Goal: Task Accomplishment & Management: Manage account settings

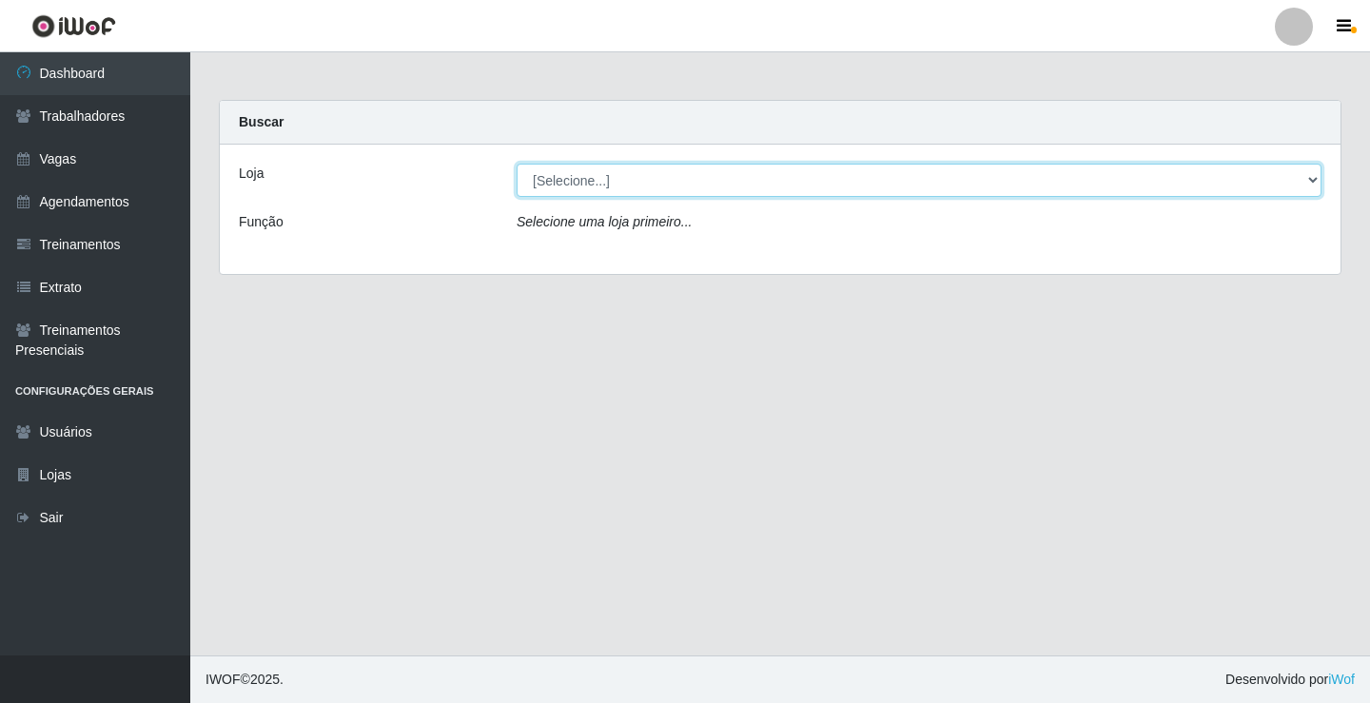
click at [575, 182] on select "[Selecione...] Edilicya Supermercado" at bounding box center [919, 180] width 805 height 33
select select "460"
click at [517, 164] on select "[Selecione...] Edilicya Supermercado" at bounding box center [919, 180] width 805 height 33
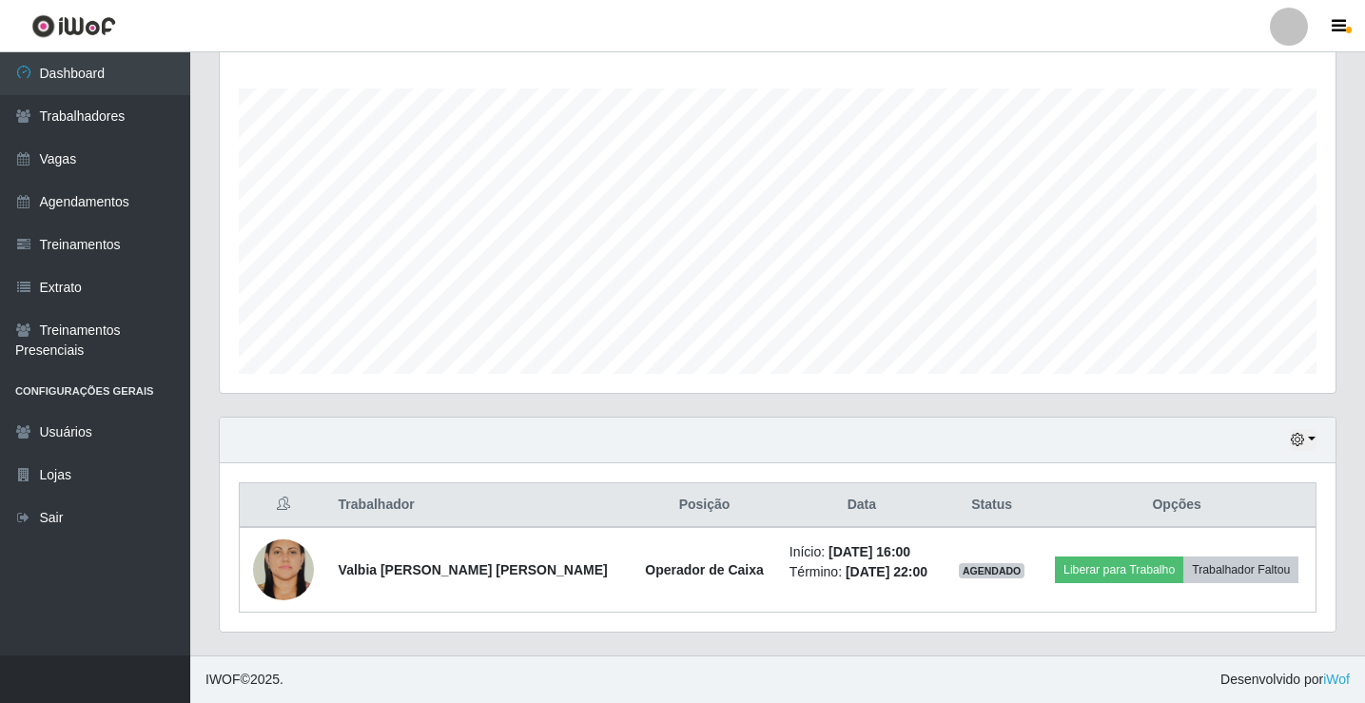
scroll to position [21, 0]
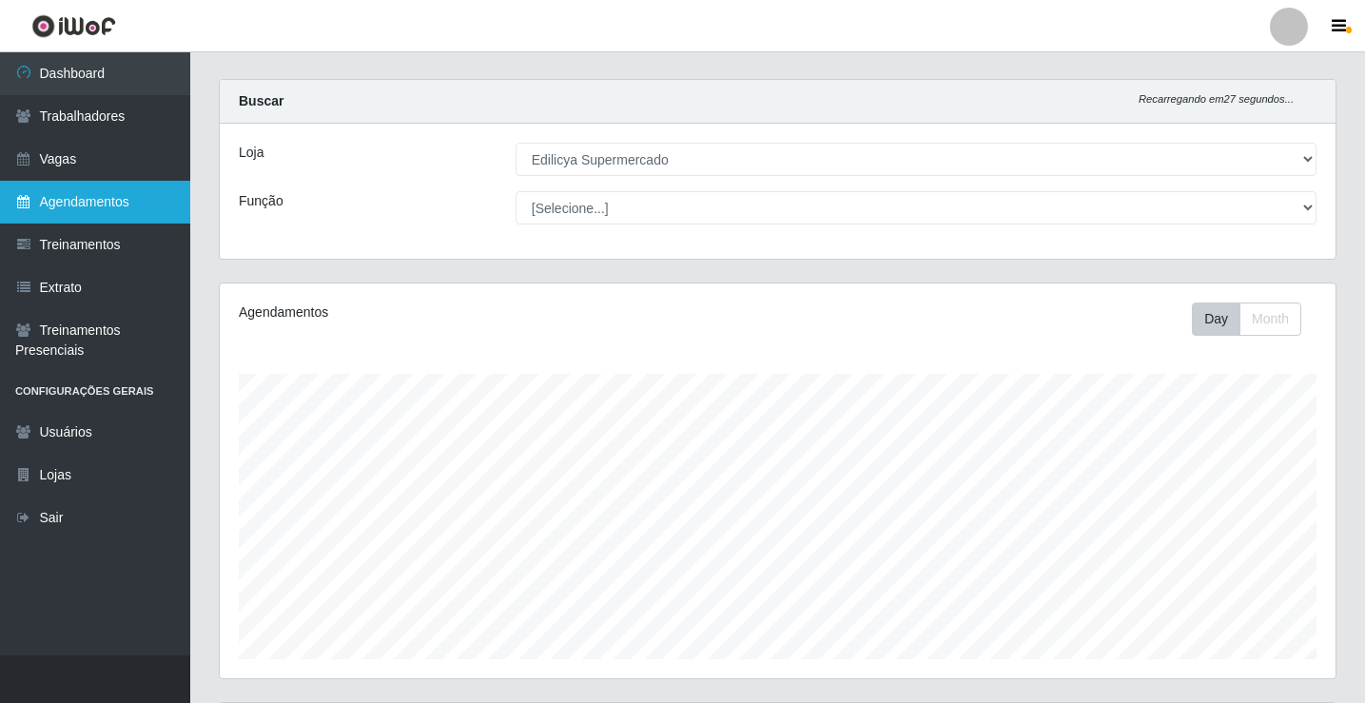
click at [95, 207] on link "Agendamentos" at bounding box center [95, 202] width 190 height 43
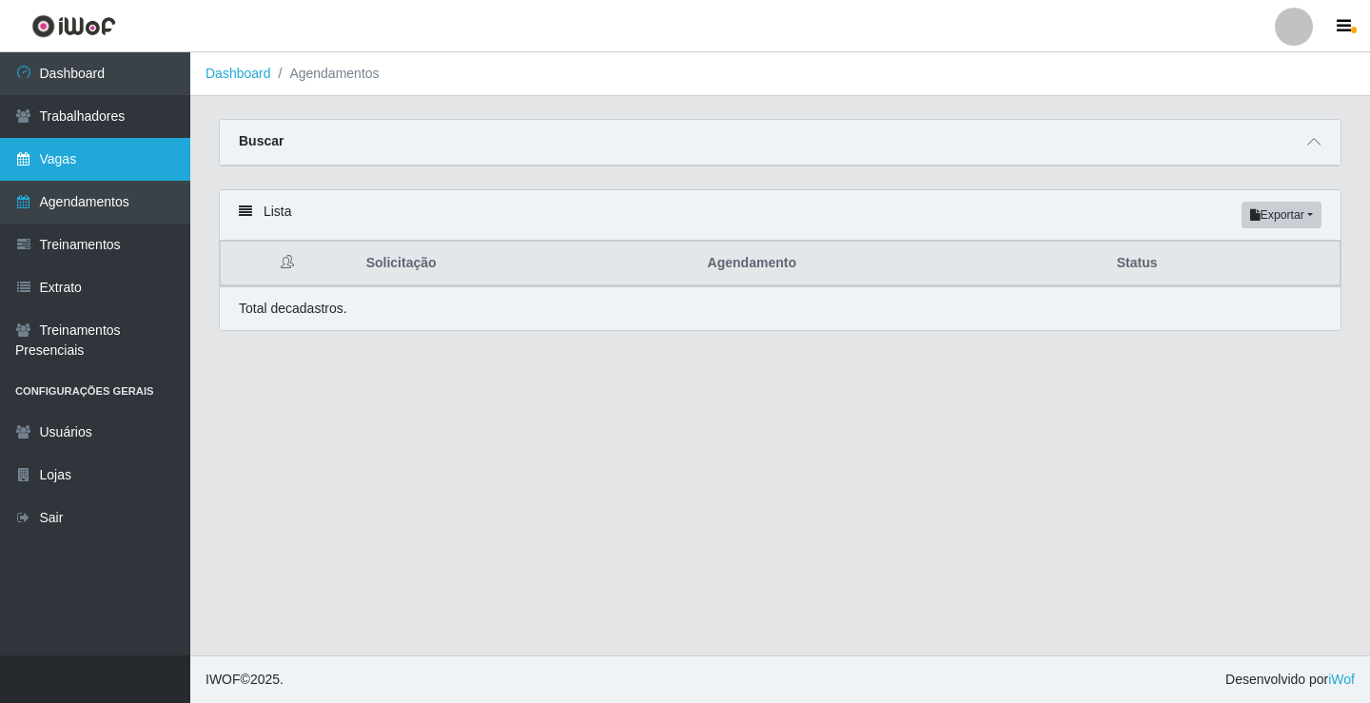
click at [106, 159] on link "Vagas" at bounding box center [95, 159] width 190 height 43
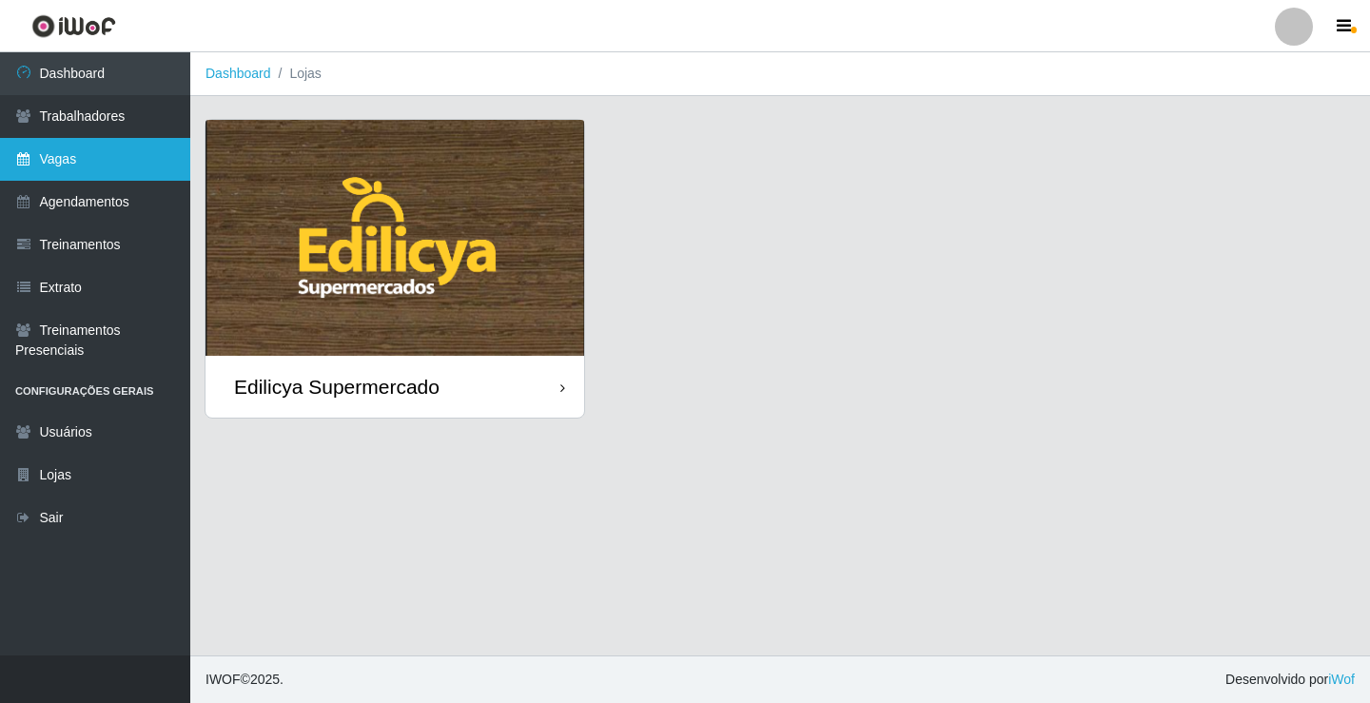
click at [113, 157] on link "Vagas" at bounding box center [95, 159] width 190 height 43
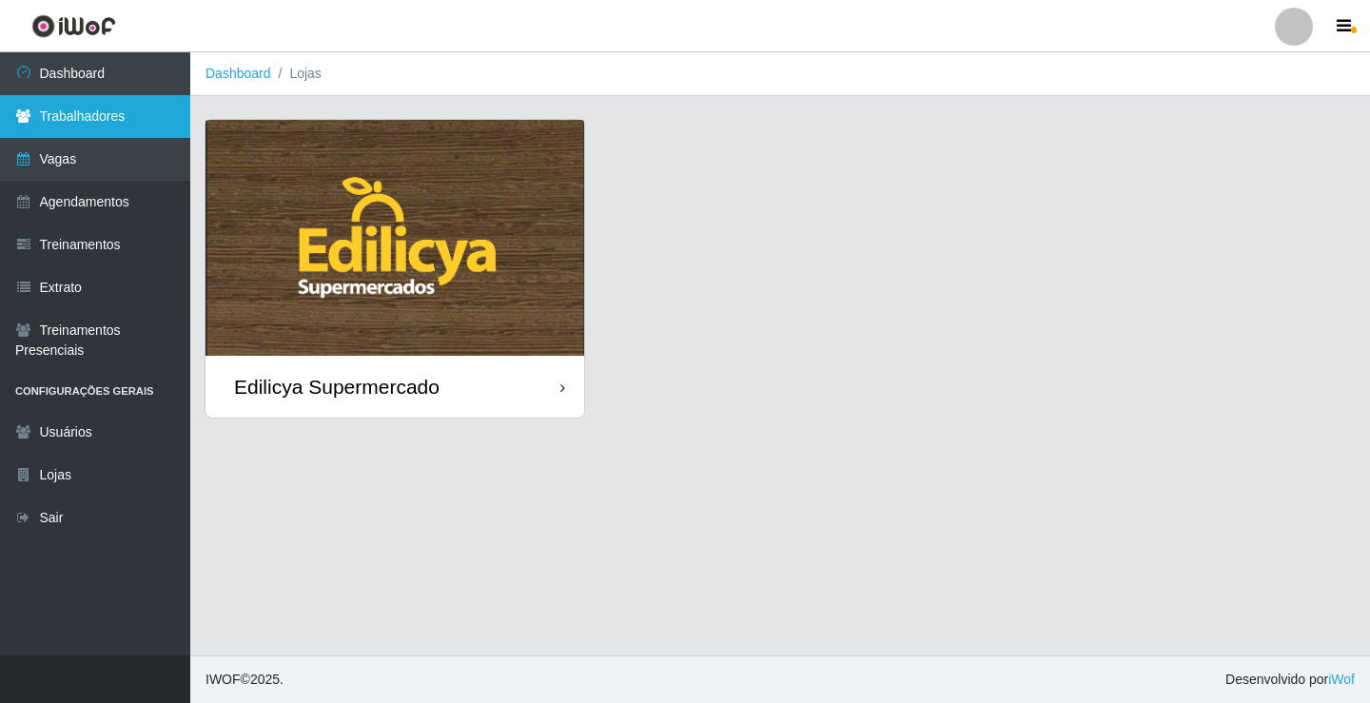
click at [123, 127] on link "Trabalhadores" at bounding box center [95, 116] width 190 height 43
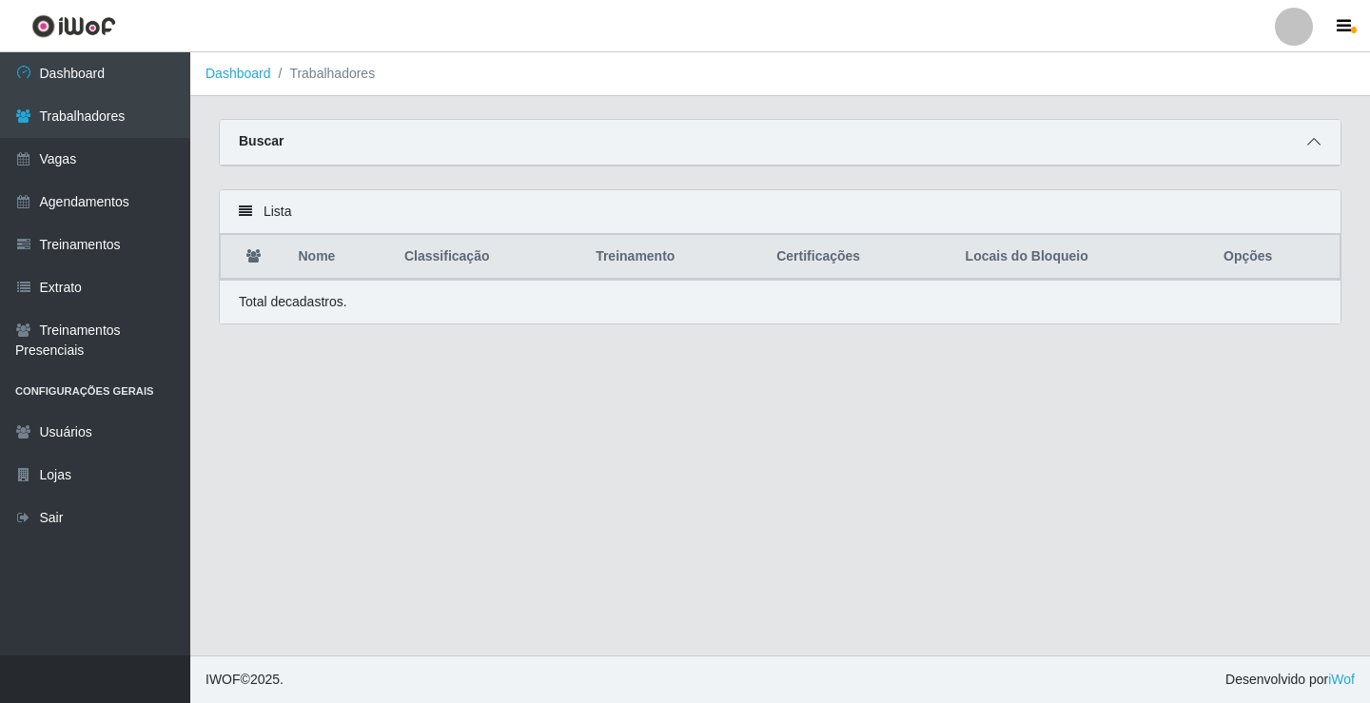
click at [1316, 145] on icon at bounding box center [1313, 141] width 13 height 13
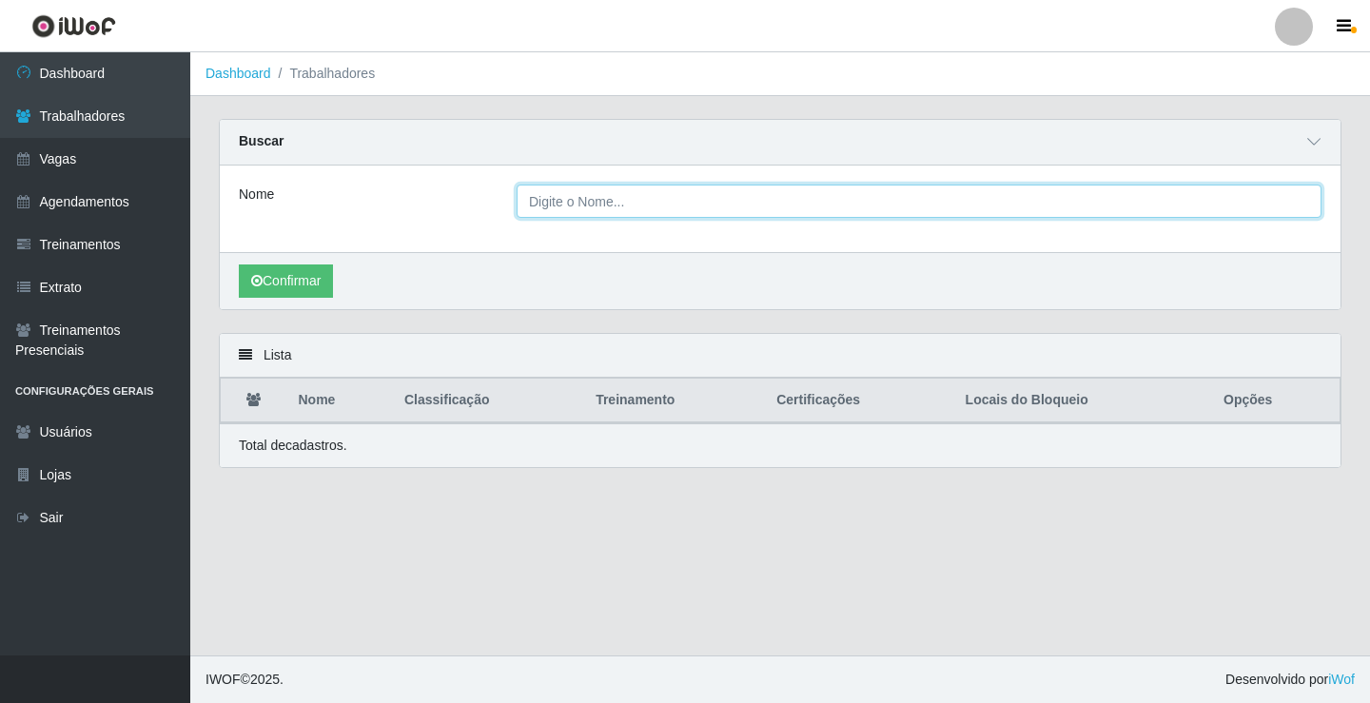
click at [588, 201] on input "Nome" at bounding box center [919, 201] width 805 height 33
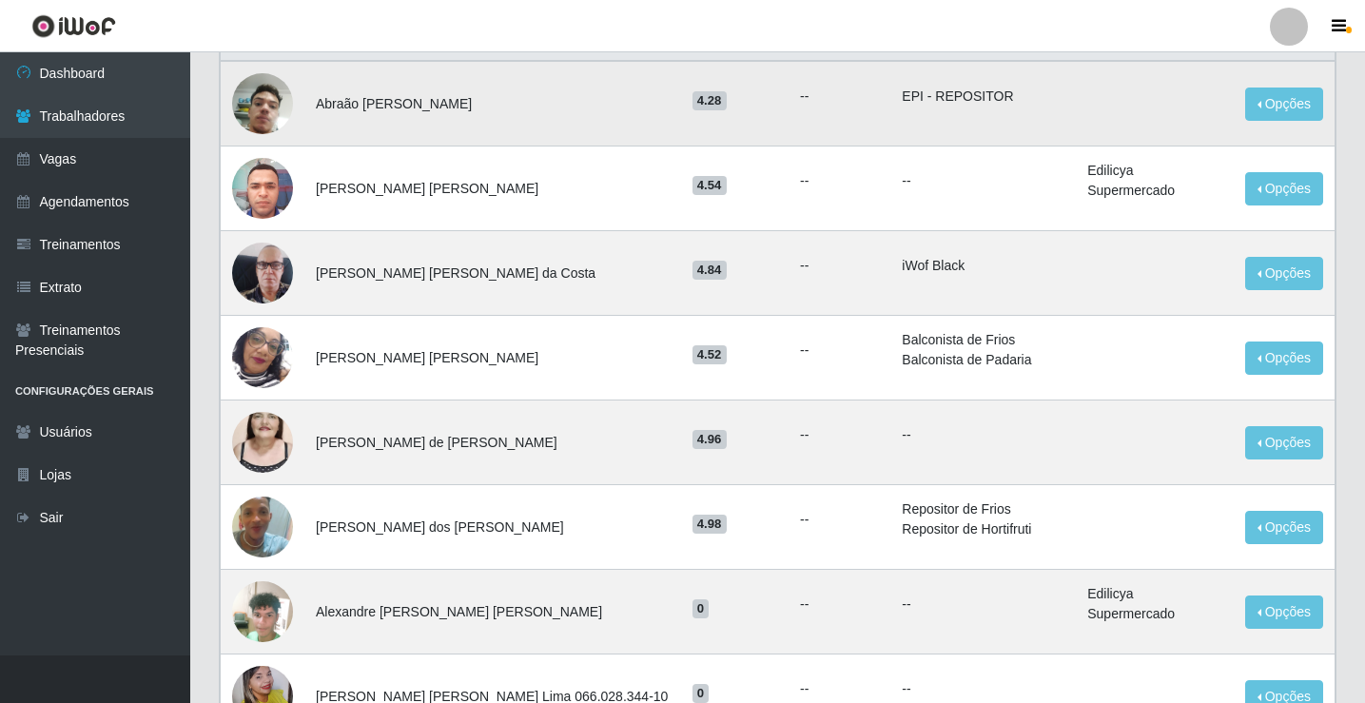
scroll to position [95, 0]
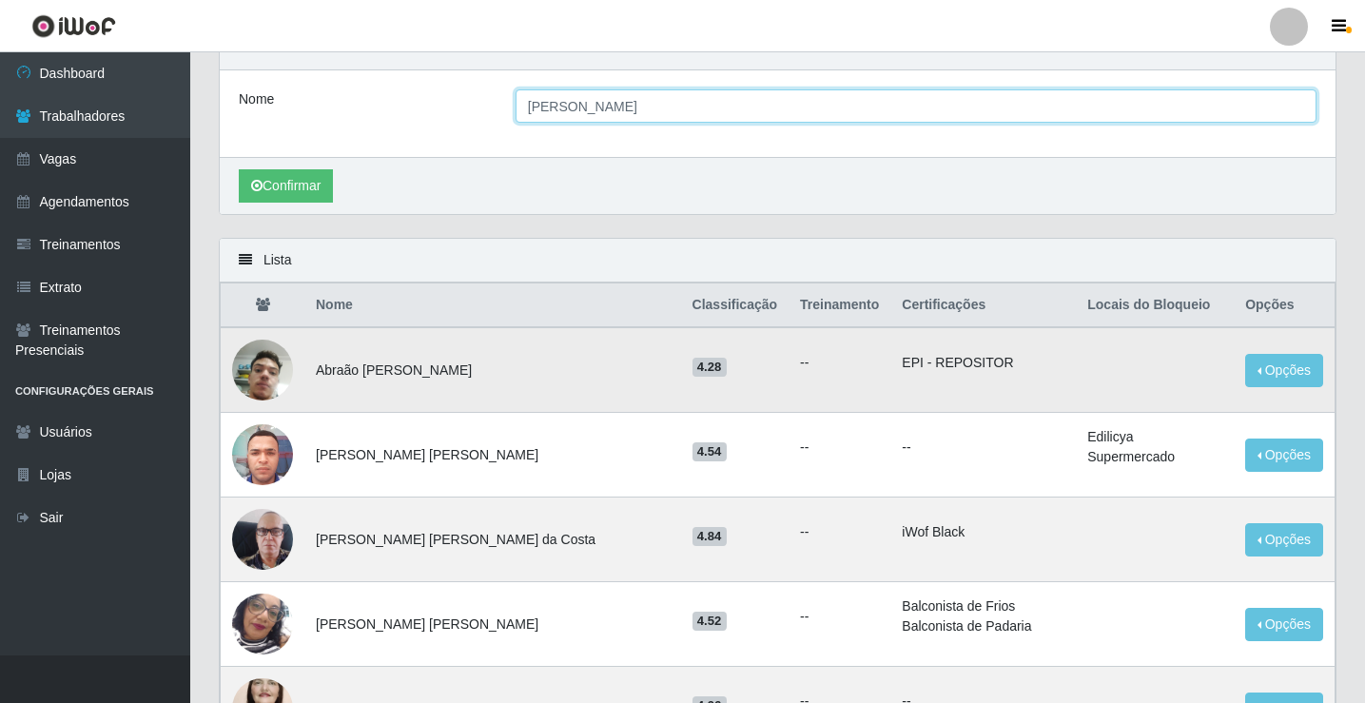
type input "[PERSON_NAME]"
click at [239, 169] on button "Confirmar" at bounding box center [286, 185] width 94 height 33
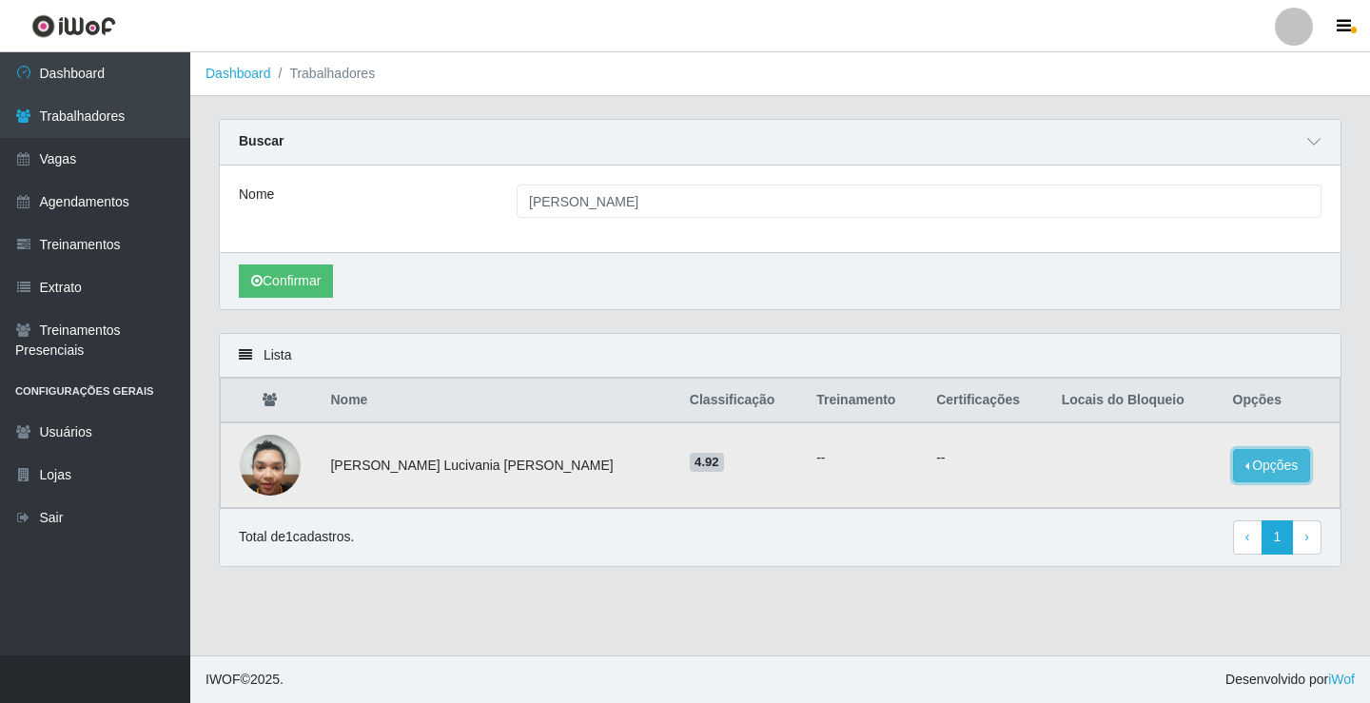
click at [1242, 462] on button "Opções" at bounding box center [1272, 465] width 78 height 33
click at [1136, 490] on button "Bloquear - Loja" at bounding box center [1153, 483] width 153 height 39
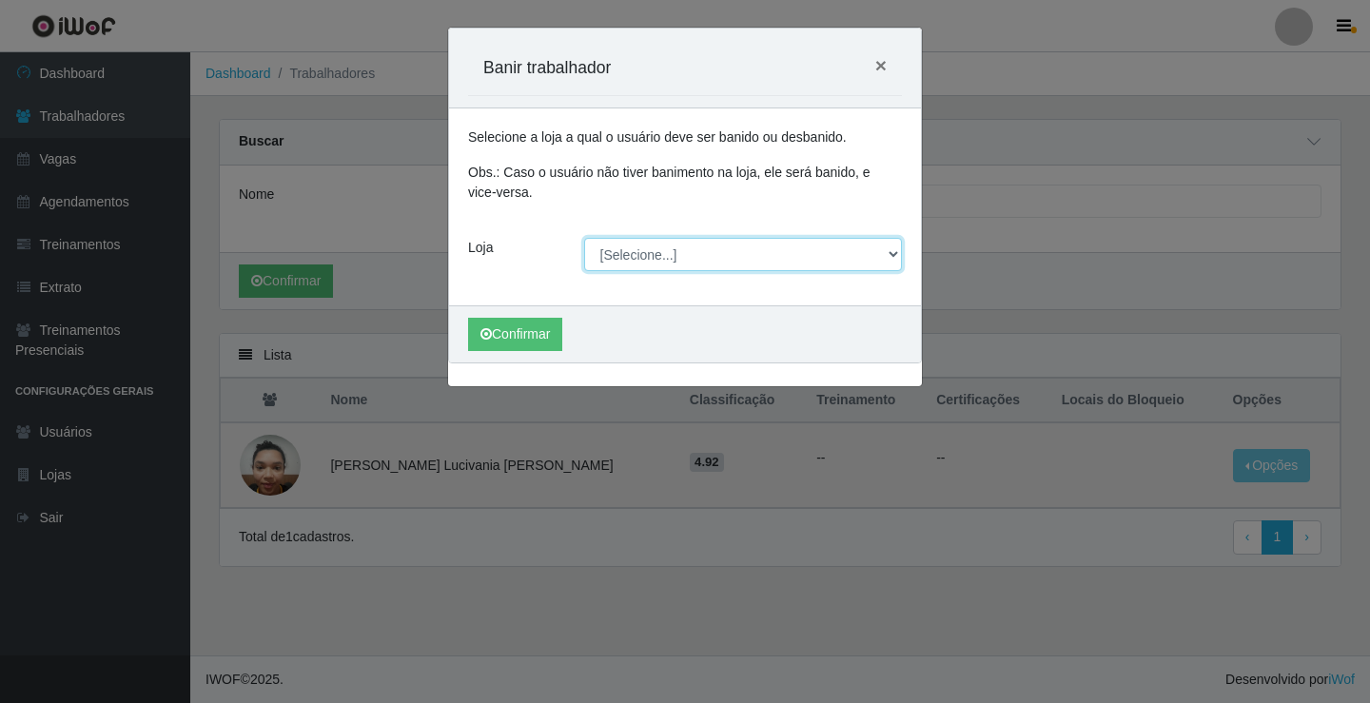
click at [761, 259] on select "[Selecione...] Edilicya Supermercado" at bounding box center [743, 254] width 319 height 33
select select "460"
click at [584, 238] on select "[Selecione...] Edilicya Supermercado" at bounding box center [743, 254] width 319 height 33
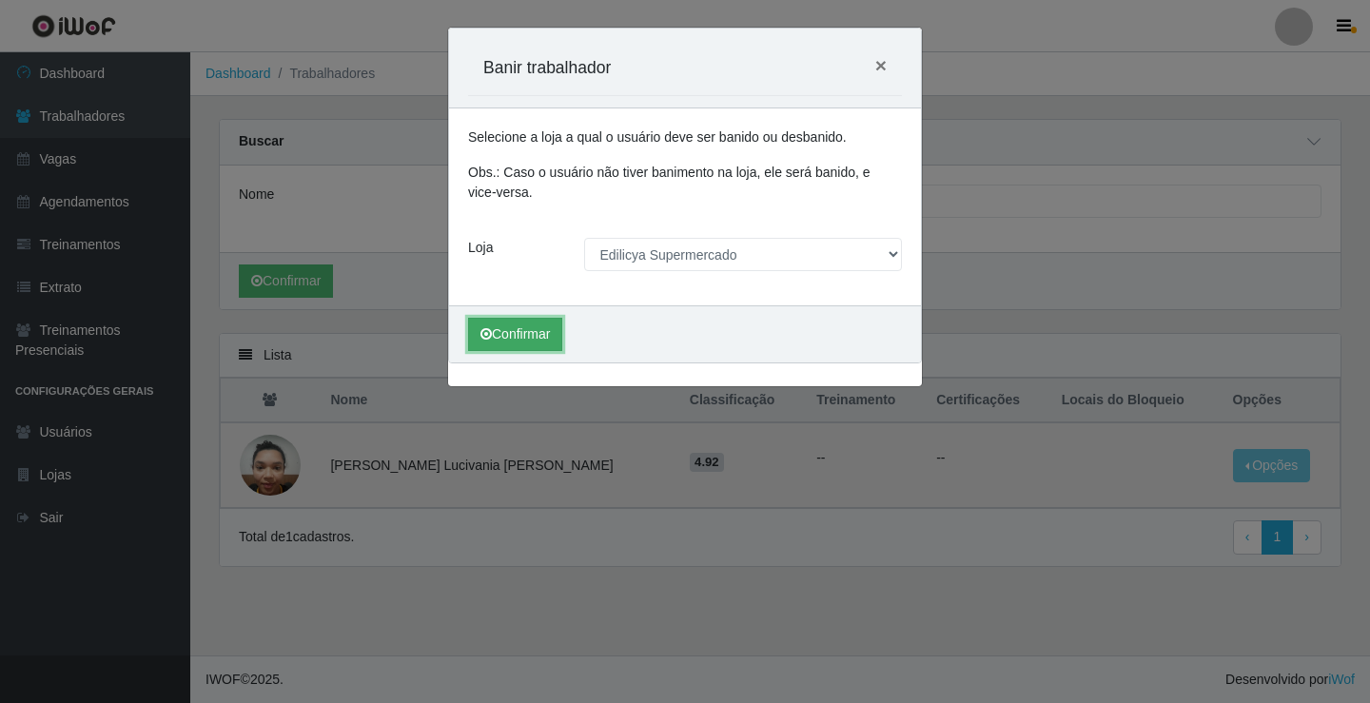
click at [531, 341] on button "Confirmar" at bounding box center [515, 334] width 94 height 33
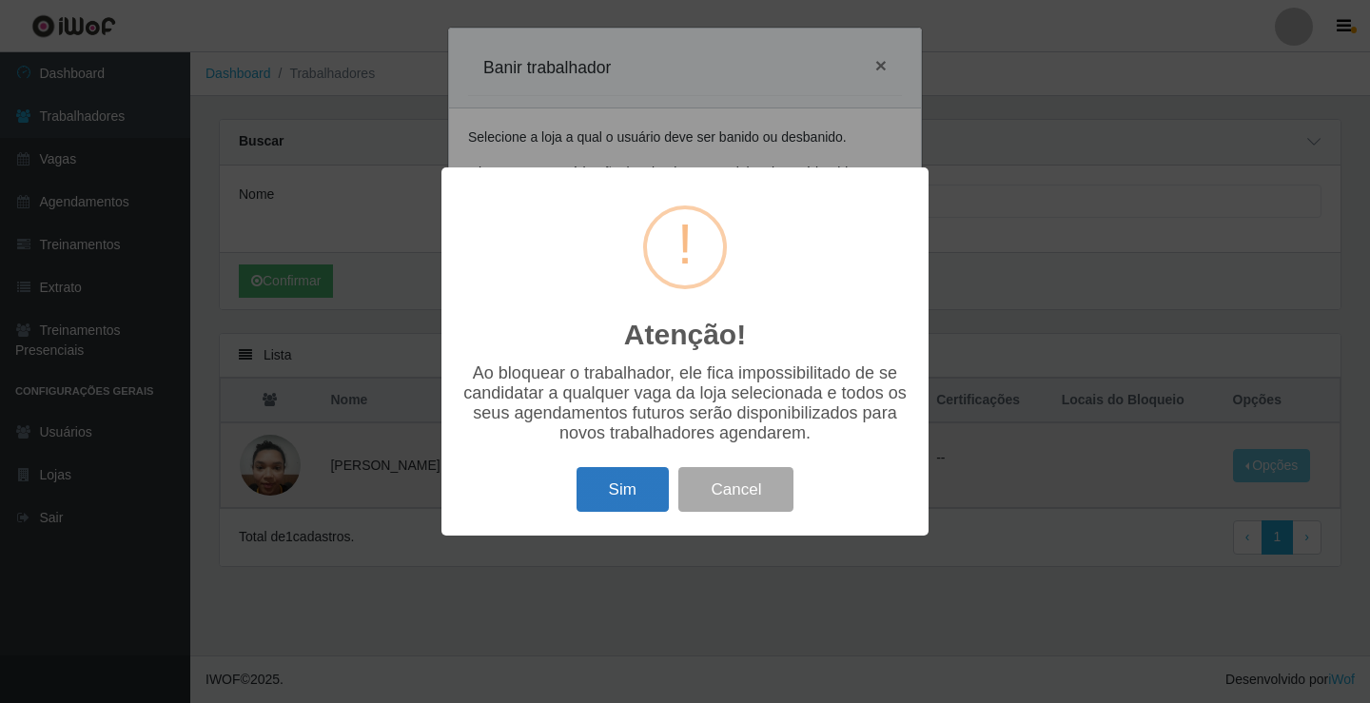
click at [612, 487] on button "Sim" at bounding box center [623, 489] width 92 height 45
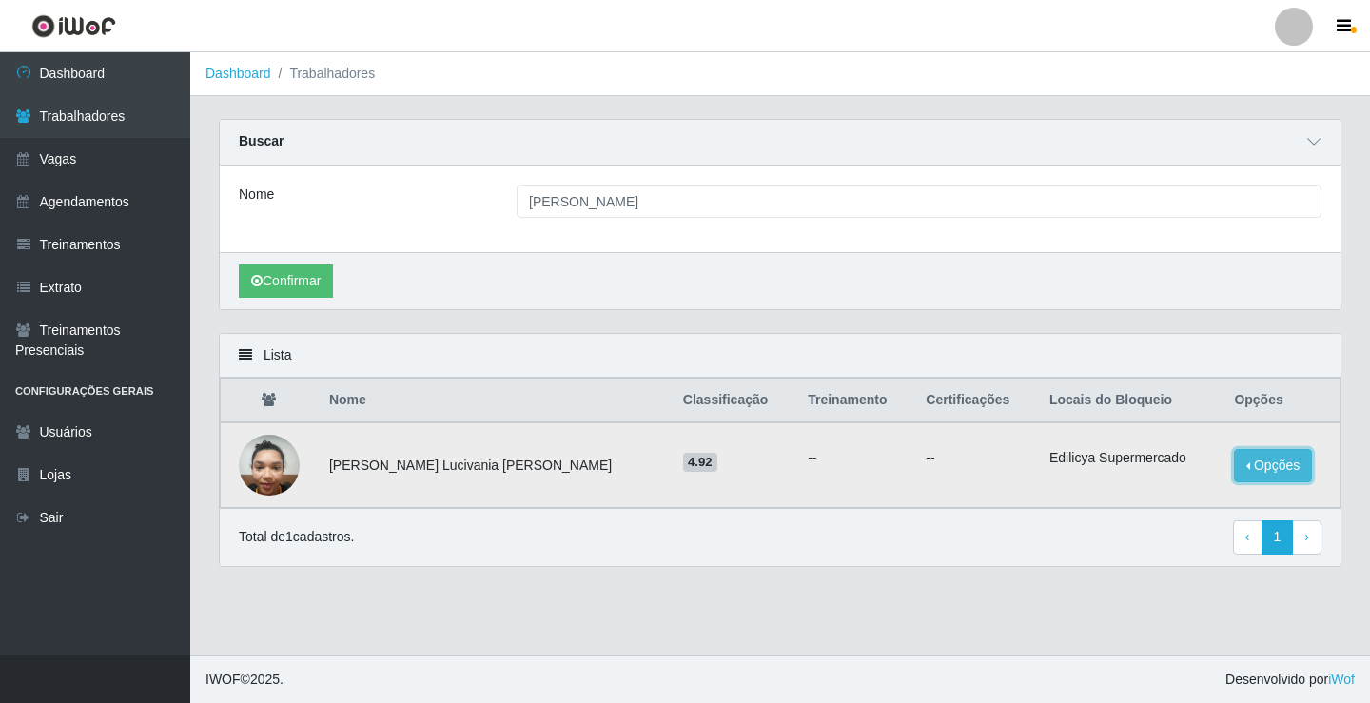
click at [1241, 477] on button "Opções" at bounding box center [1273, 465] width 78 height 33
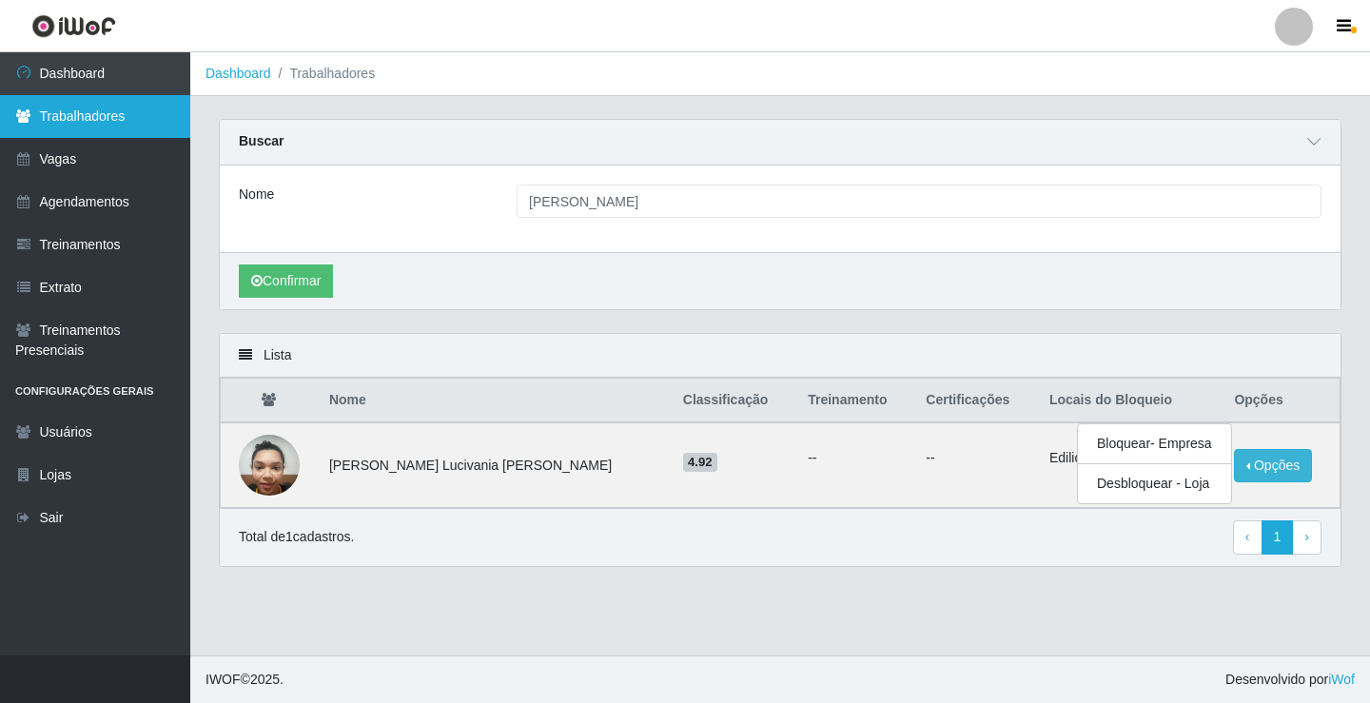
click at [57, 122] on link "Trabalhadores" at bounding box center [95, 116] width 190 height 43
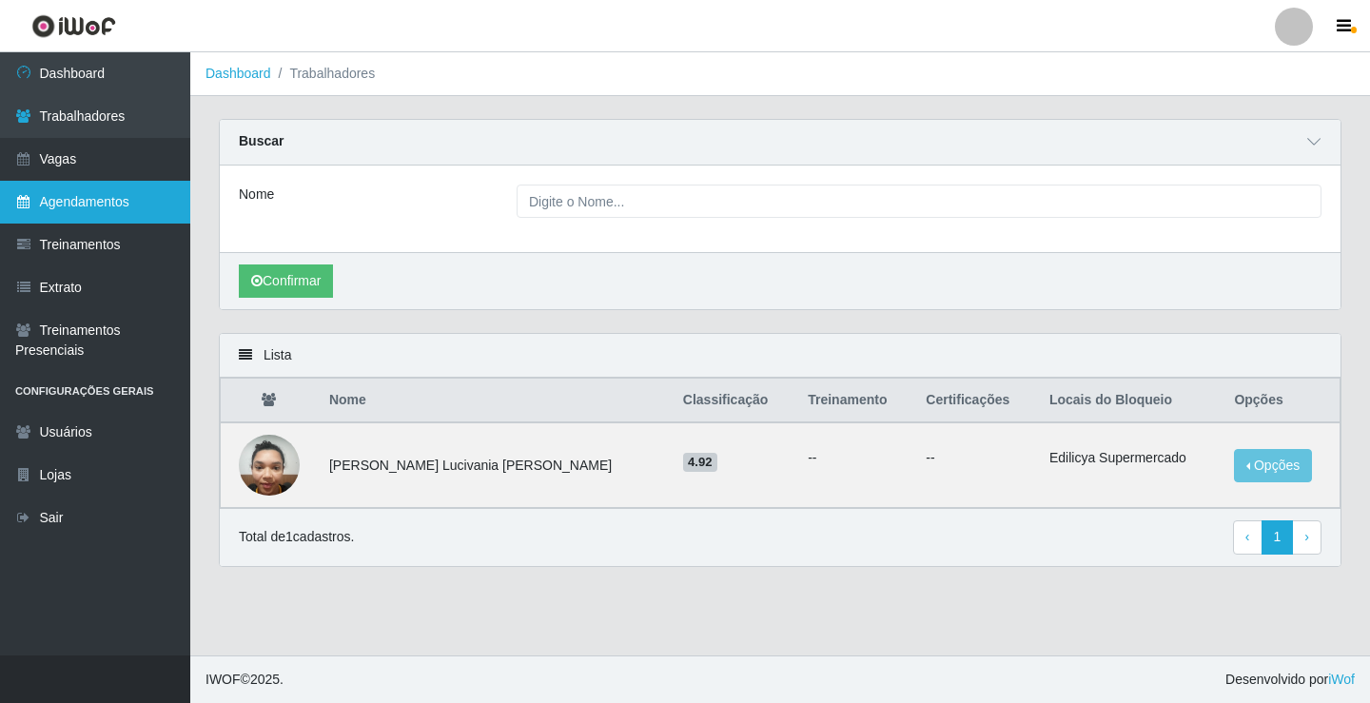
drag, startPoint x: 71, startPoint y: 166, endPoint x: 83, endPoint y: 216, distance: 50.8
click at [72, 166] on link "Vagas" at bounding box center [95, 159] width 190 height 43
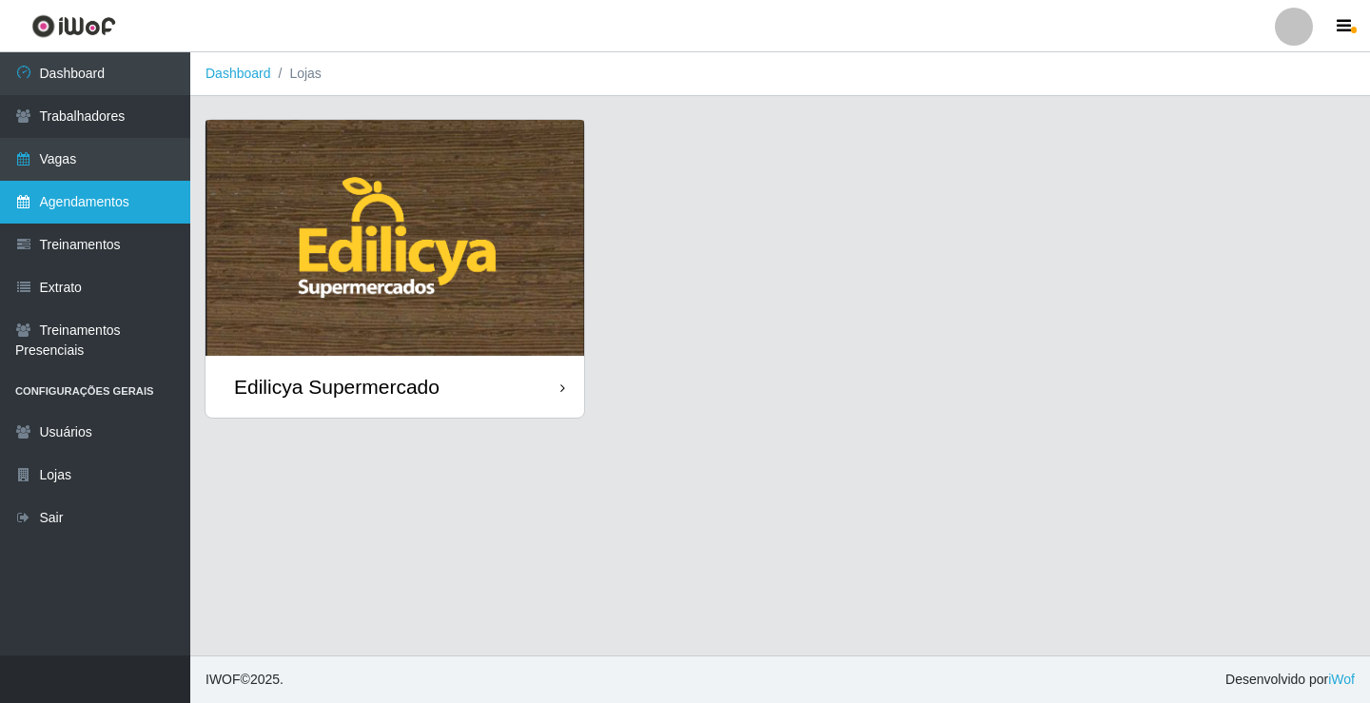
click at [86, 205] on link "Agendamentos" at bounding box center [95, 202] width 190 height 43
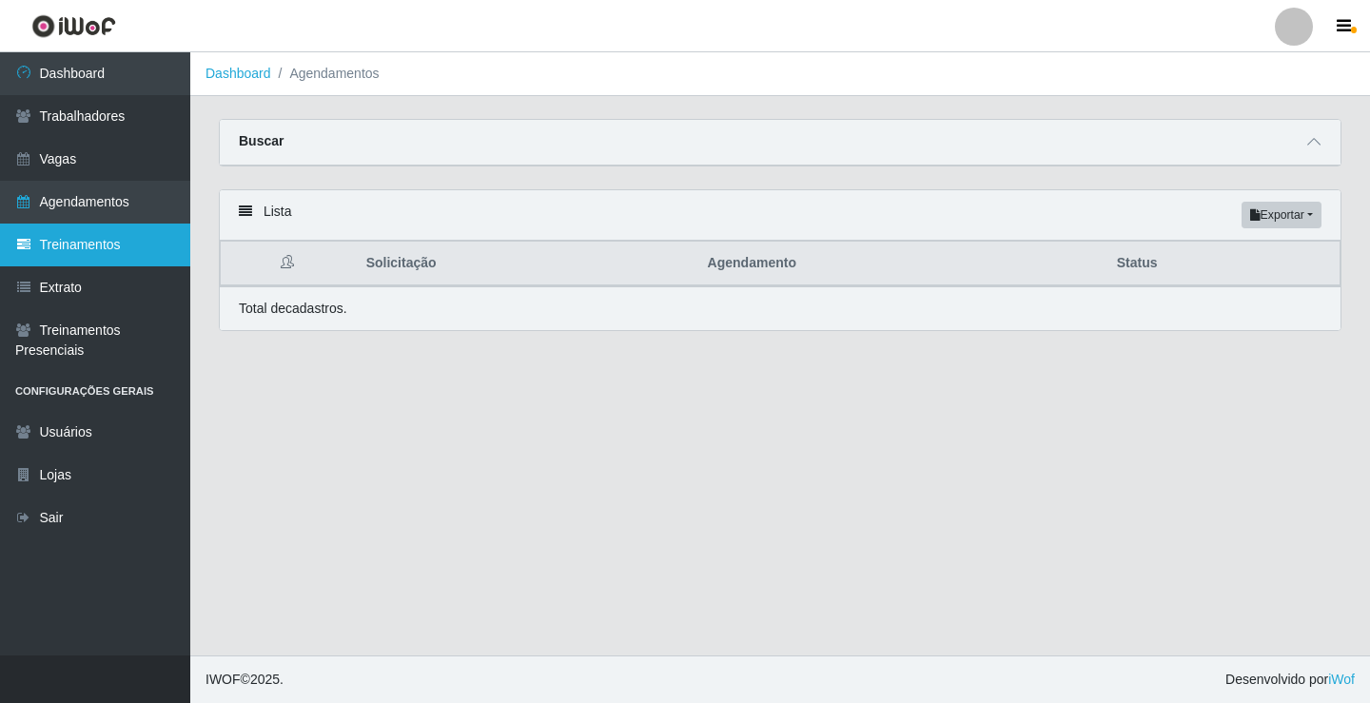
click at [94, 248] on link "Treinamentos" at bounding box center [95, 245] width 190 height 43
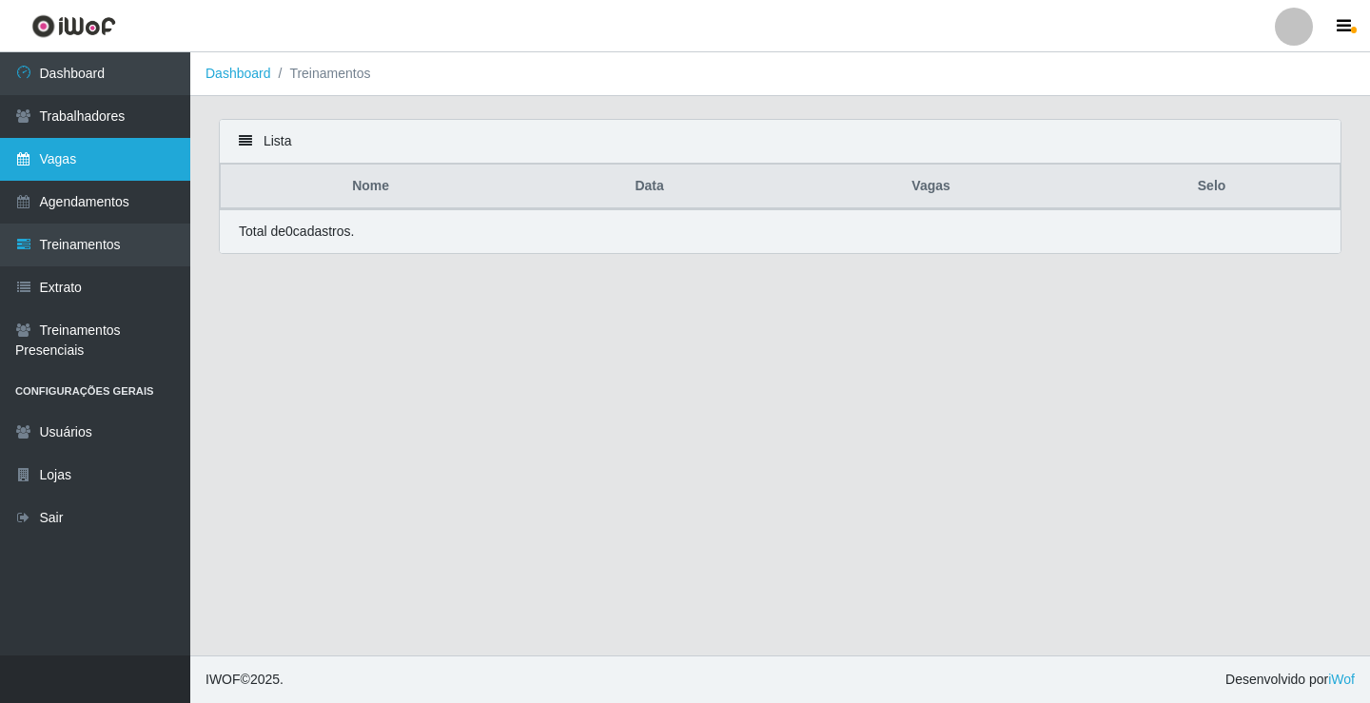
click at [100, 177] on link "Vagas" at bounding box center [95, 159] width 190 height 43
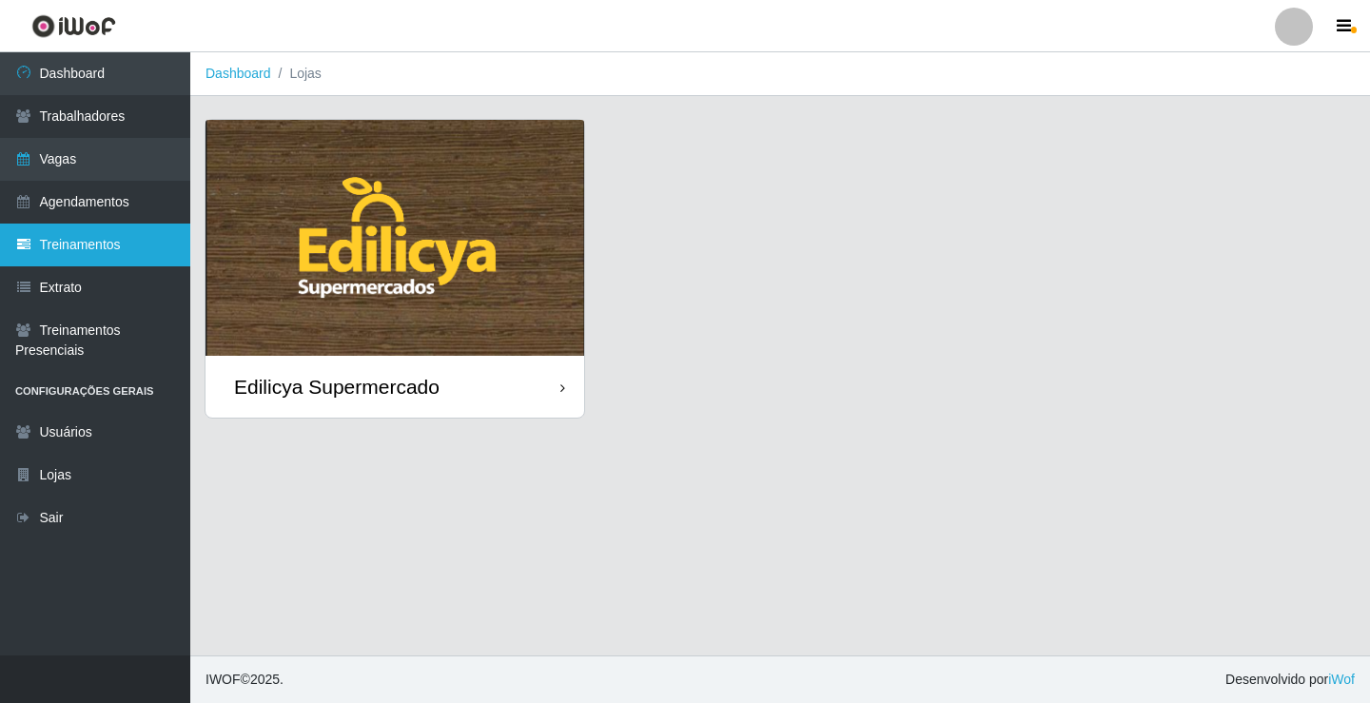
click at [109, 247] on link "Treinamentos" at bounding box center [95, 245] width 190 height 43
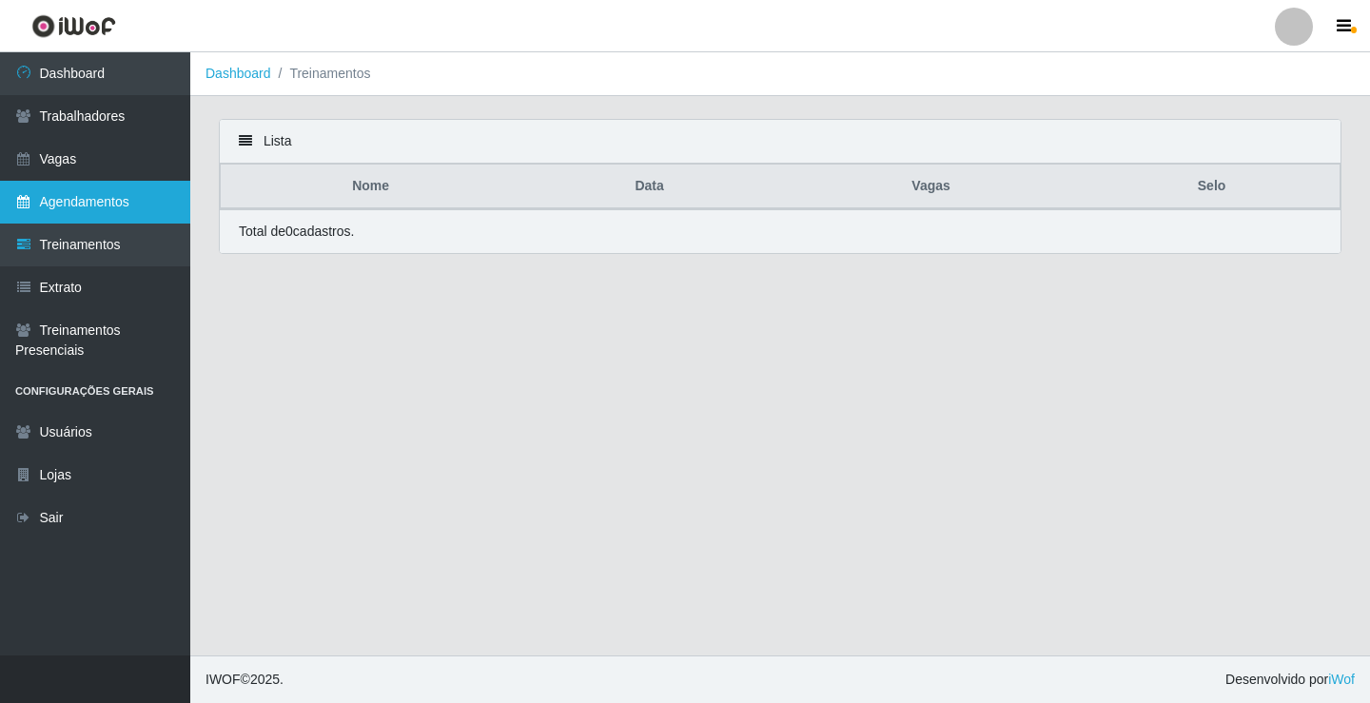
click at [127, 212] on link "Agendamentos" at bounding box center [95, 202] width 190 height 43
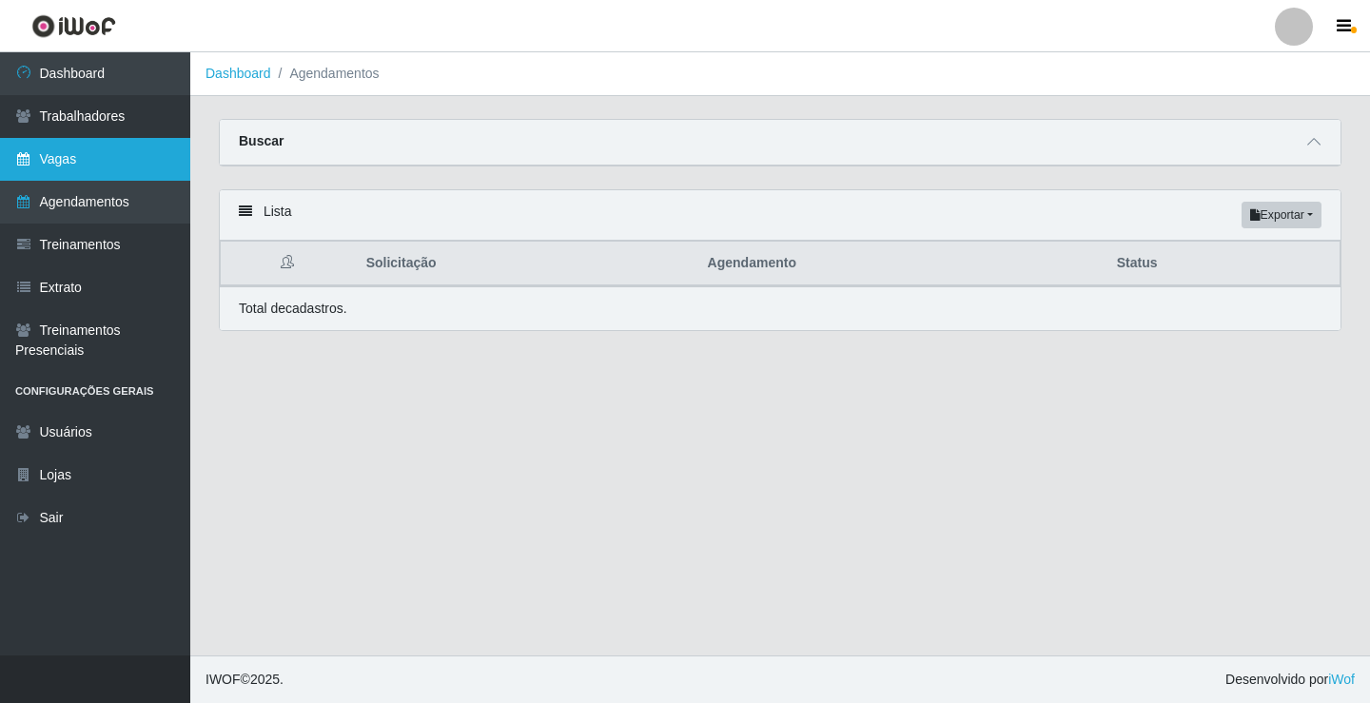
click at [119, 165] on link "Vagas" at bounding box center [95, 159] width 190 height 43
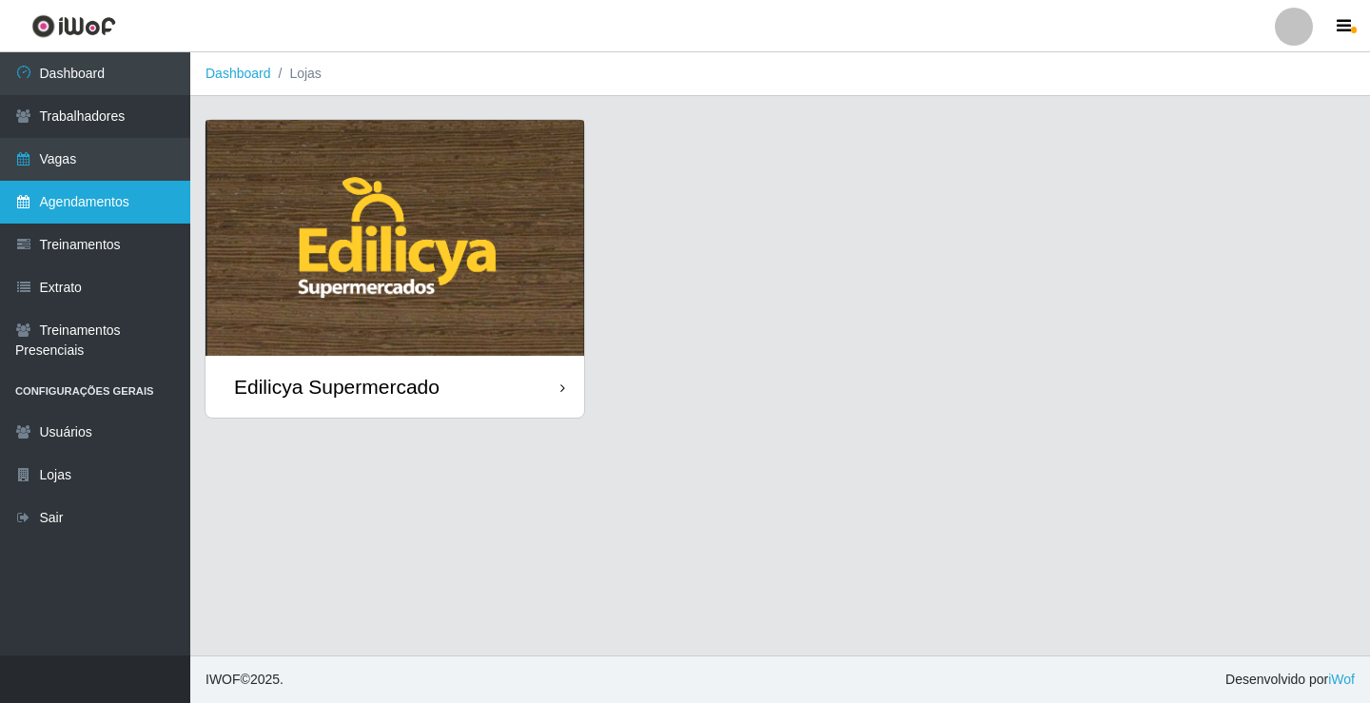
click at [89, 205] on link "Agendamentos" at bounding box center [95, 202] width 190 height 43
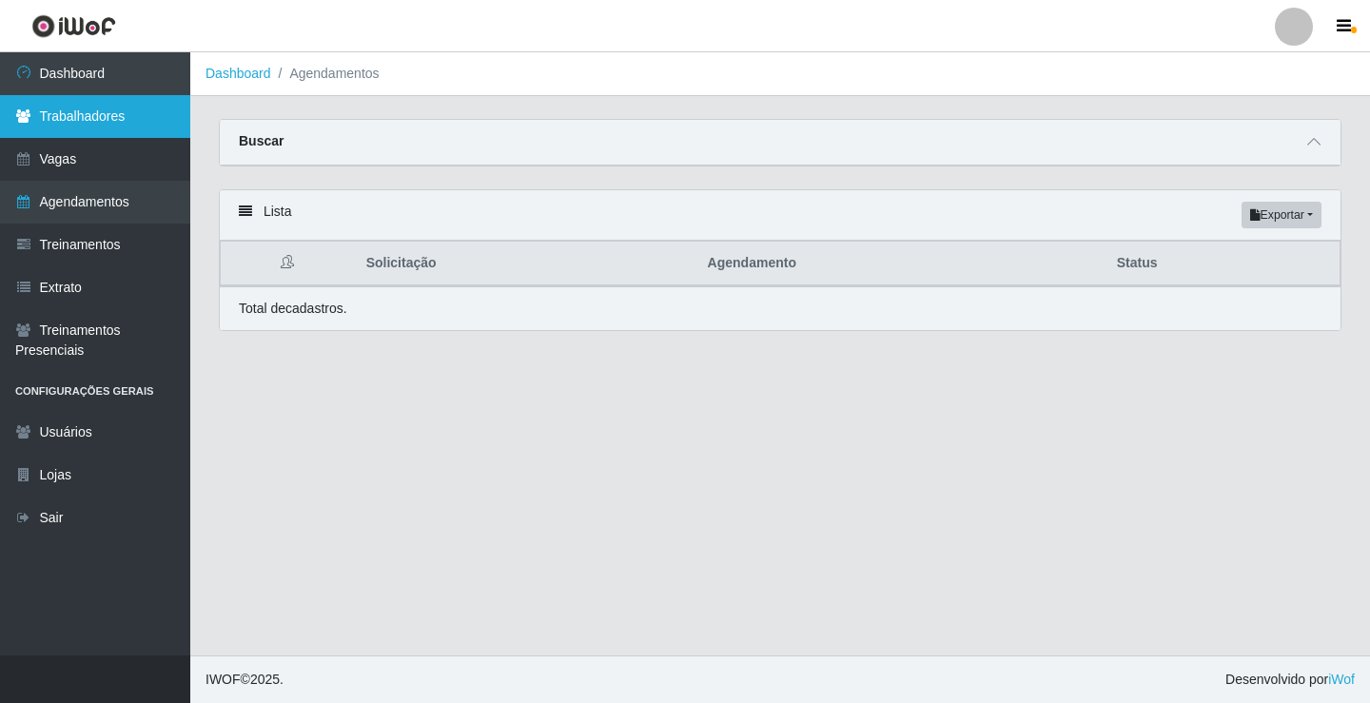
click at [83, 123] on link "Trabalhadores" at bounding box center [95, 116] width 190 height 43
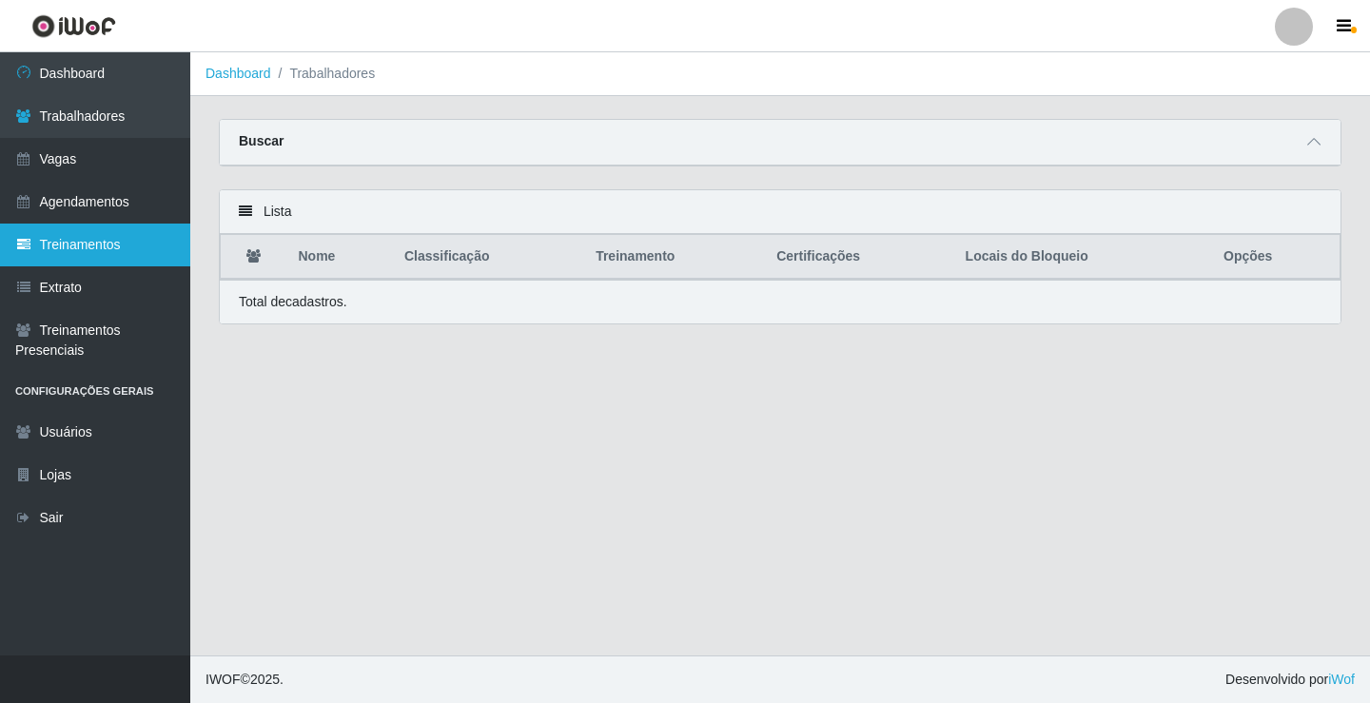
click at [88, 241] on link "Treinamentos" at bounding box center [95, 245] width 190 height 43
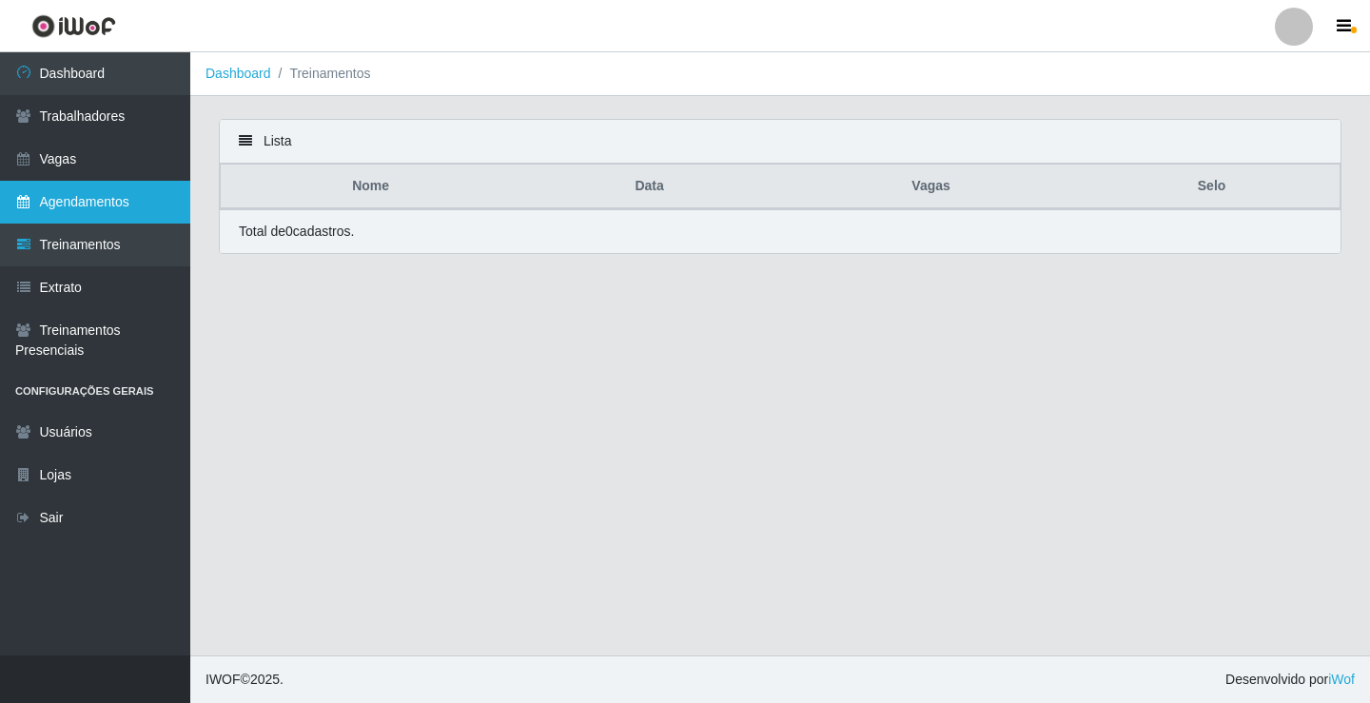
click at [88, 206] on link "Agendamentos" at bounding box center [95, 202] width 190 height 43
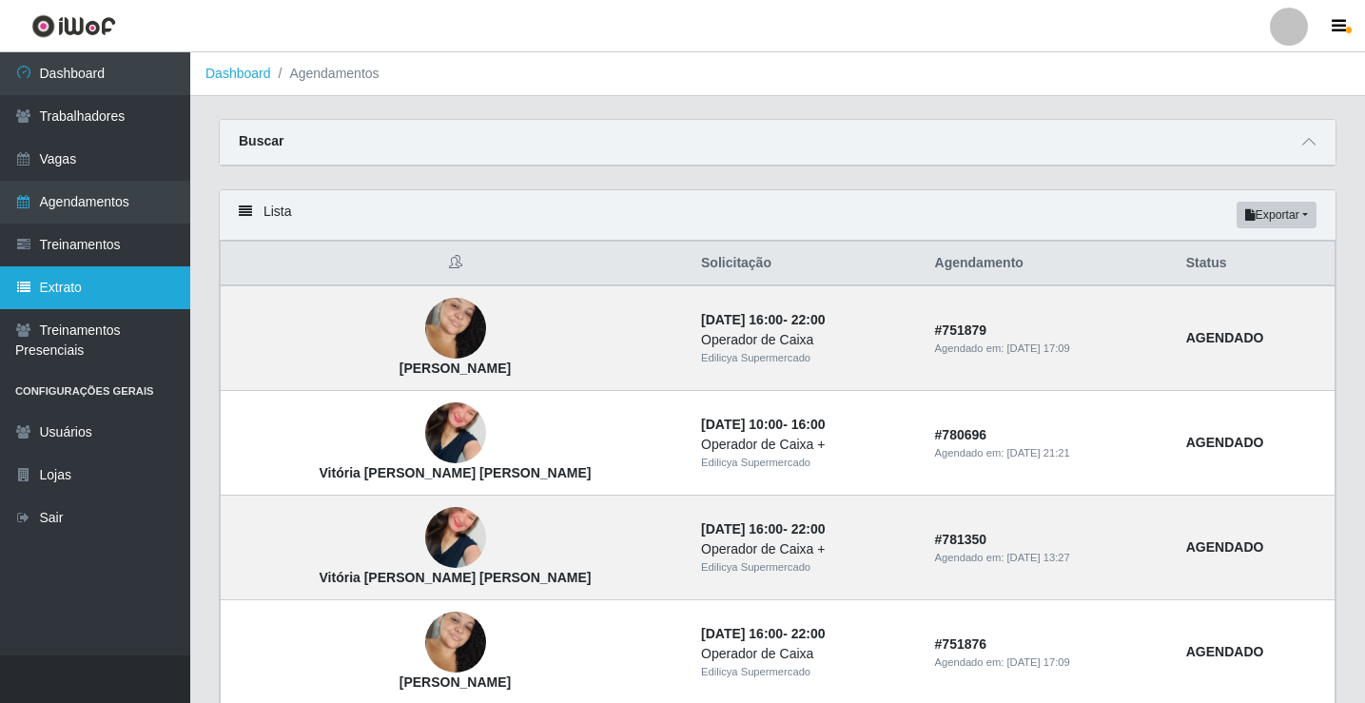
click at [48, 290] on link "Extrato" at bounding box center [95, 287] width 190 height 43
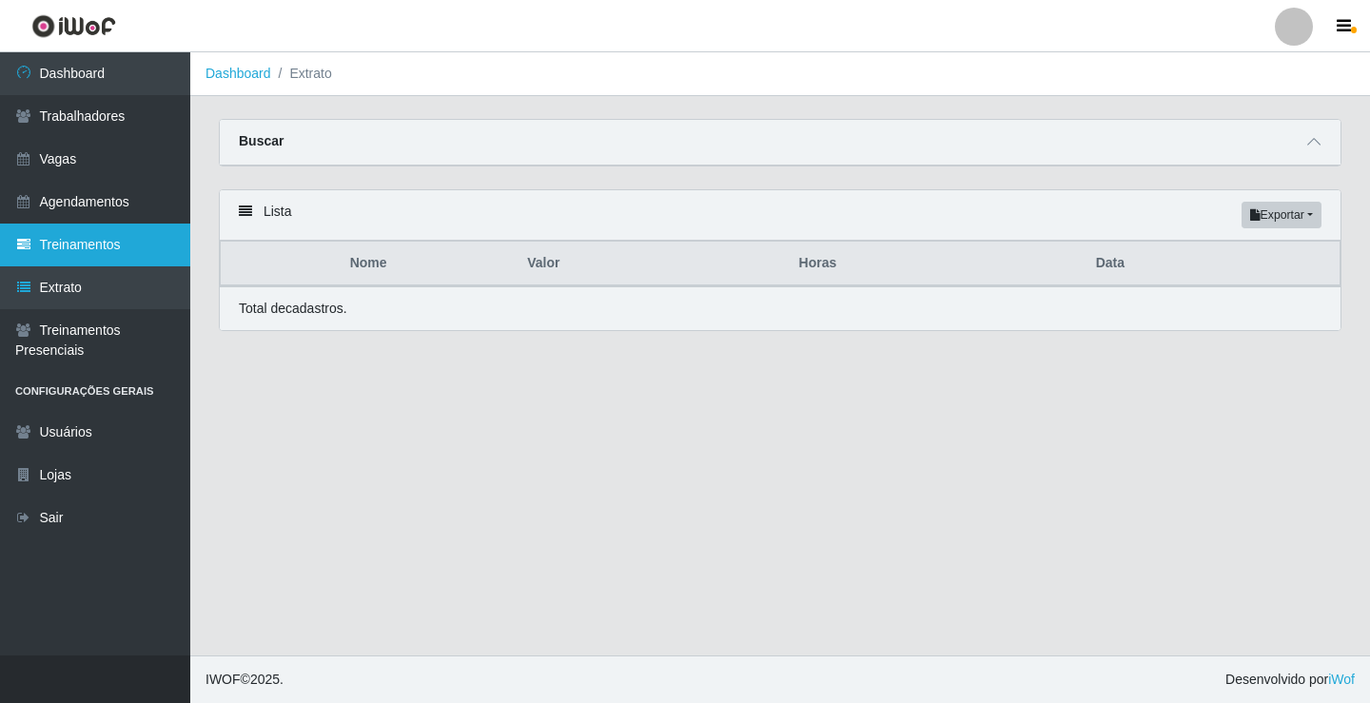
click at [50, 259] on link "Treinamentos" at bounding box center [95, 245] width 190 height 43
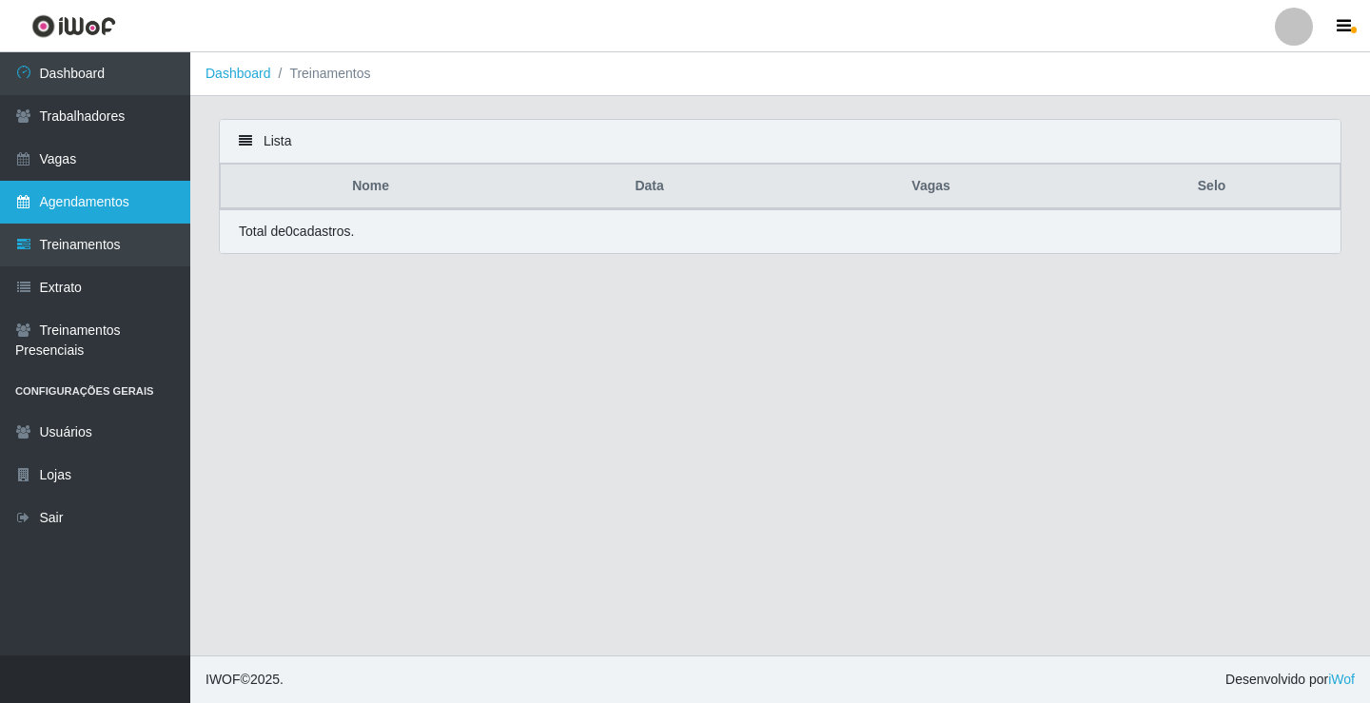
click at [78, 224] on link "Treinamentos" at bounding box center [95, 245] width 190 height 43
click at [78, 207] on link "Agendamentos" at bounding box center [95, 202] width 190 height 43
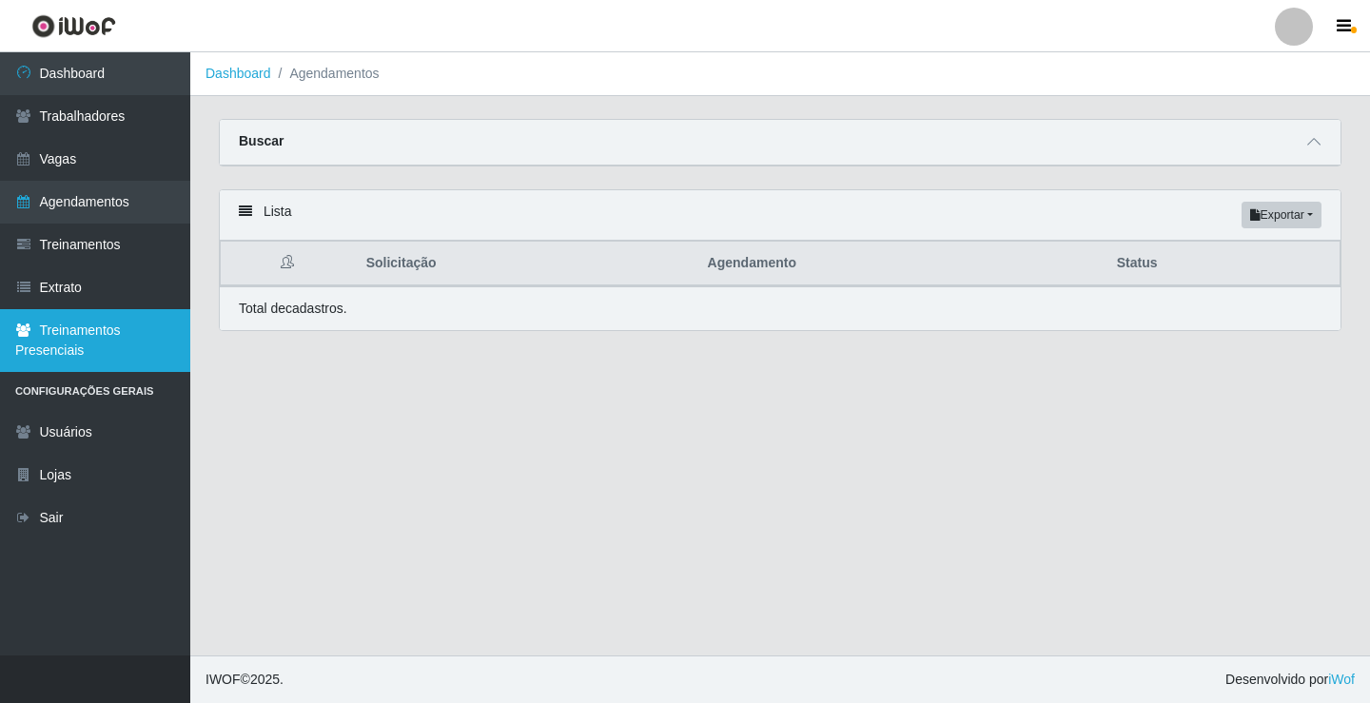
click at [68, 338] on link "Treinamentos Presenciais" at bounding box center [95, 340] width 190 height 63
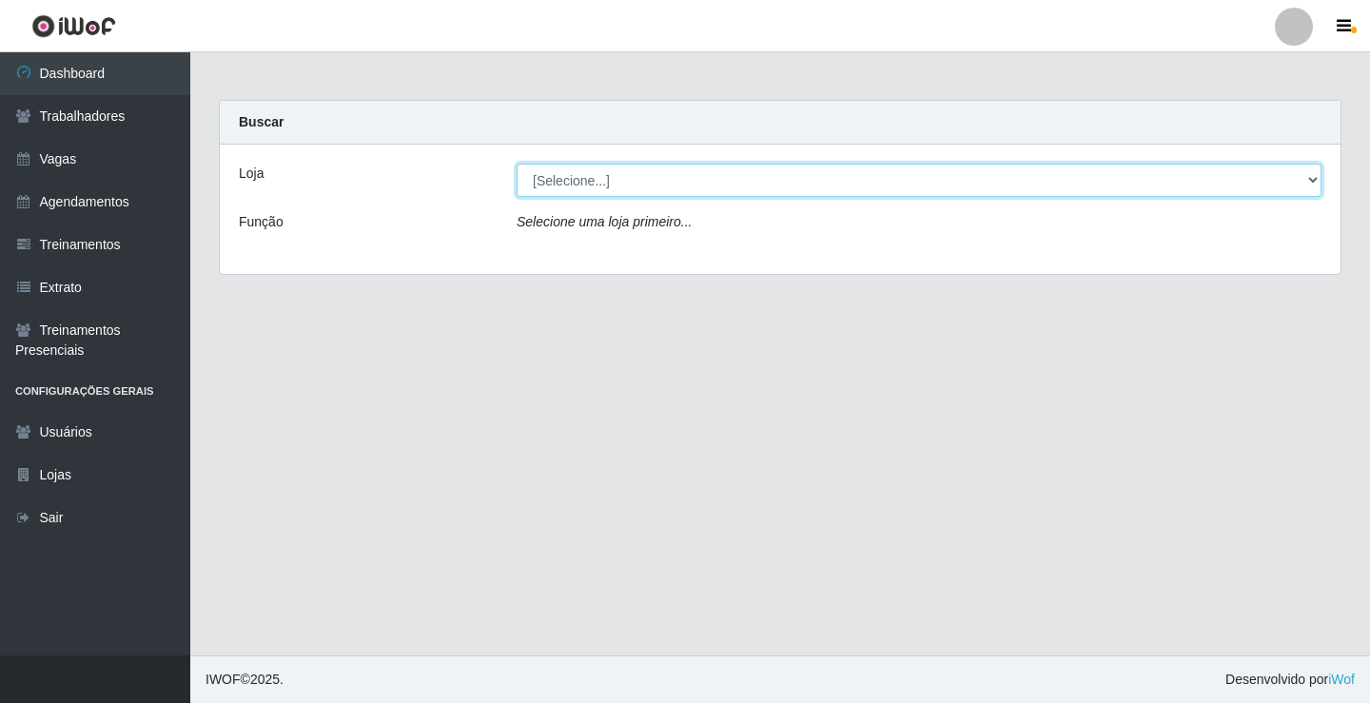
click at [594, 177] on select "[Selecione...] Edilicya Supermercado" at bounding box center [919, 180] width 805 height 33
select select "460"
click at [517, 164] on select "[Selecione...] Edilicya Supermercado" at bounding box center [919, 180] width 805 height 33
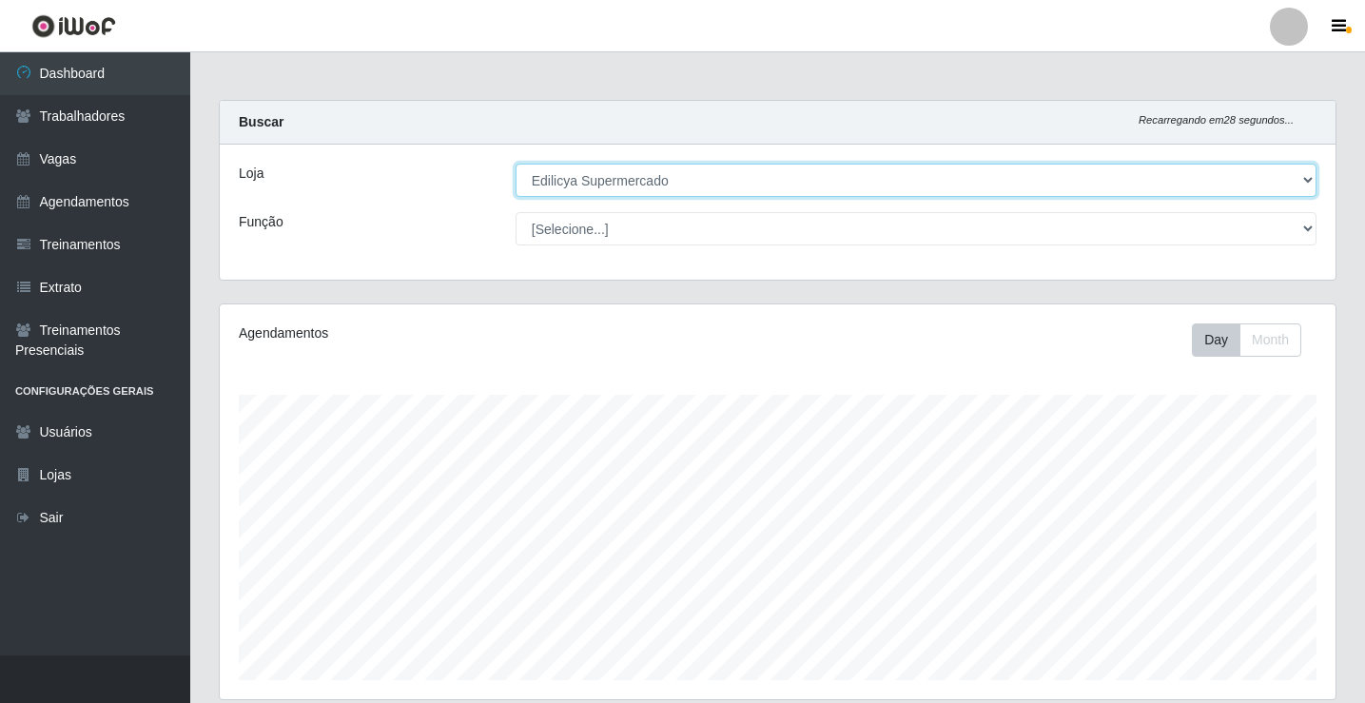
scroll to position [306, 0]
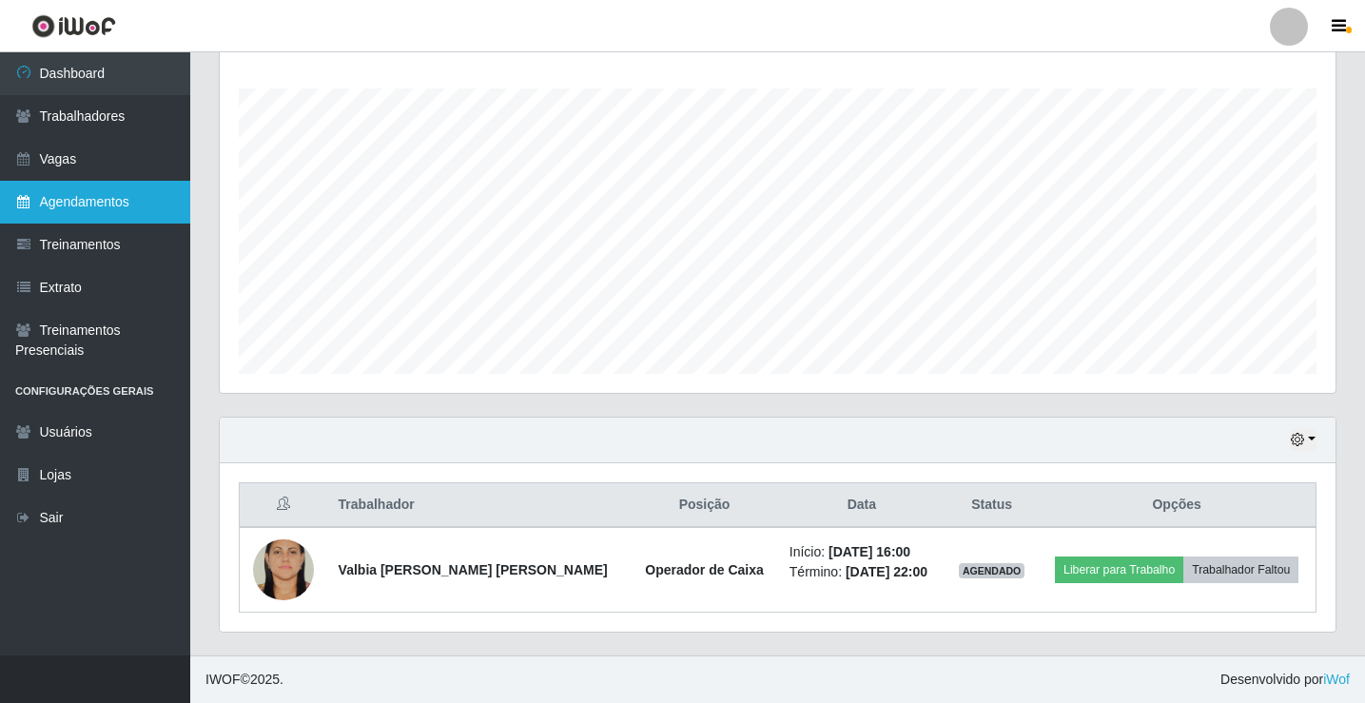
click at [65, 212] on link "Agendamentos" at bounding box center [95, 202] width 190 height 43
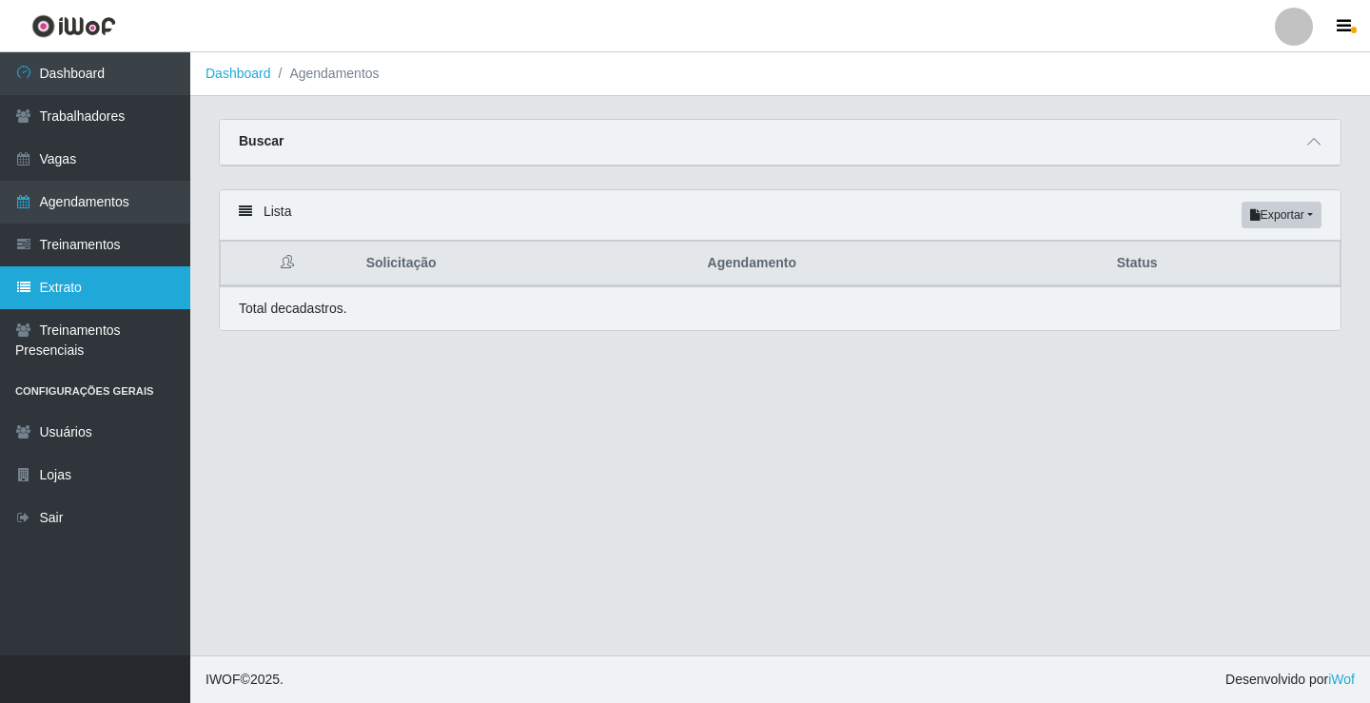
click at [70, 286] on link "Extrato" at bounding box center [95, 287] width 190 height 43
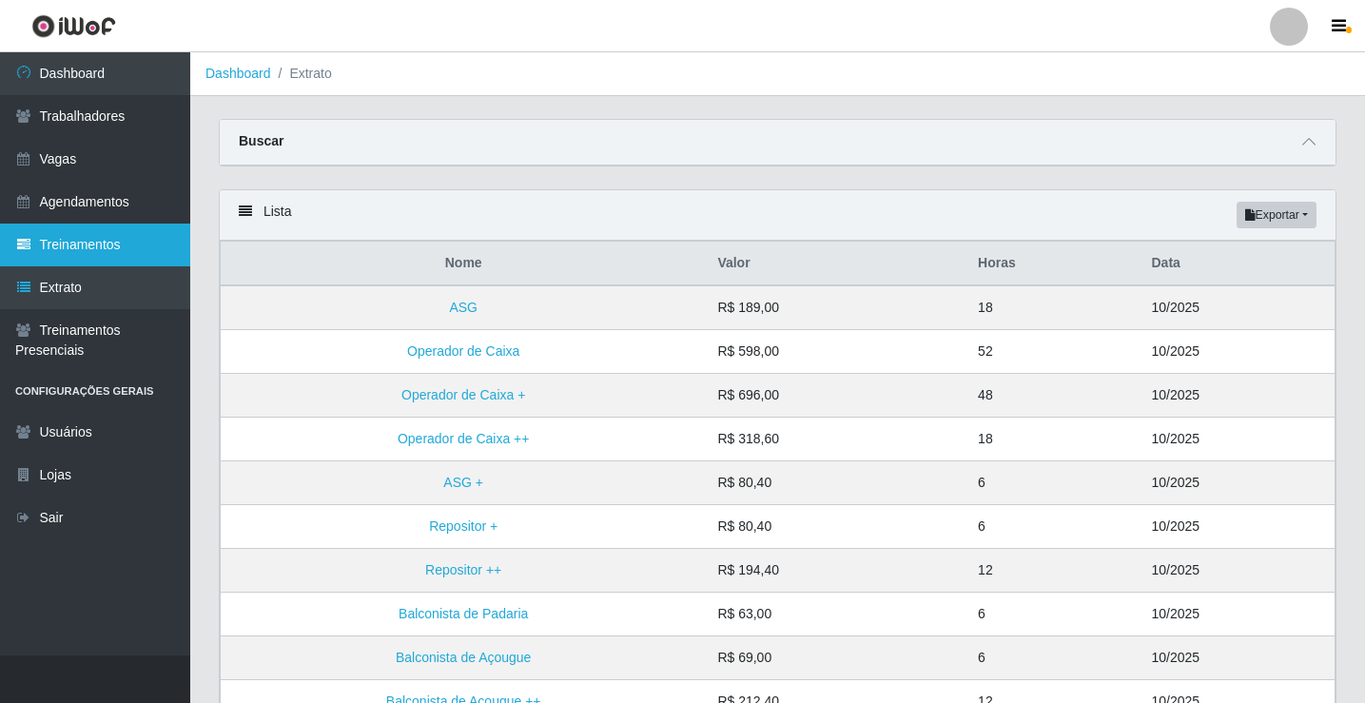
click at [87, 238] on link "Treinamentos" at bounding box center [95, 245] width 190 height 43
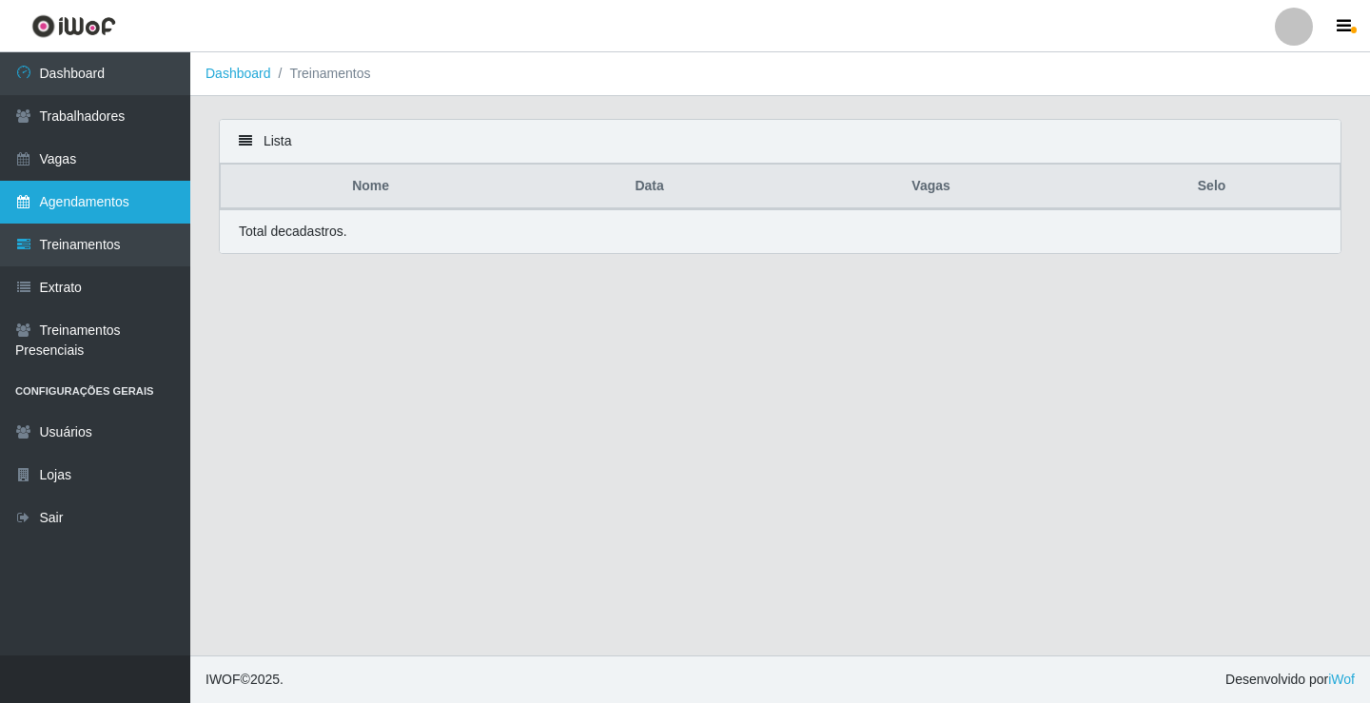
click at [88, 206] on link "Agendamentos" at bounding box center [95, 202] width 190 height 43
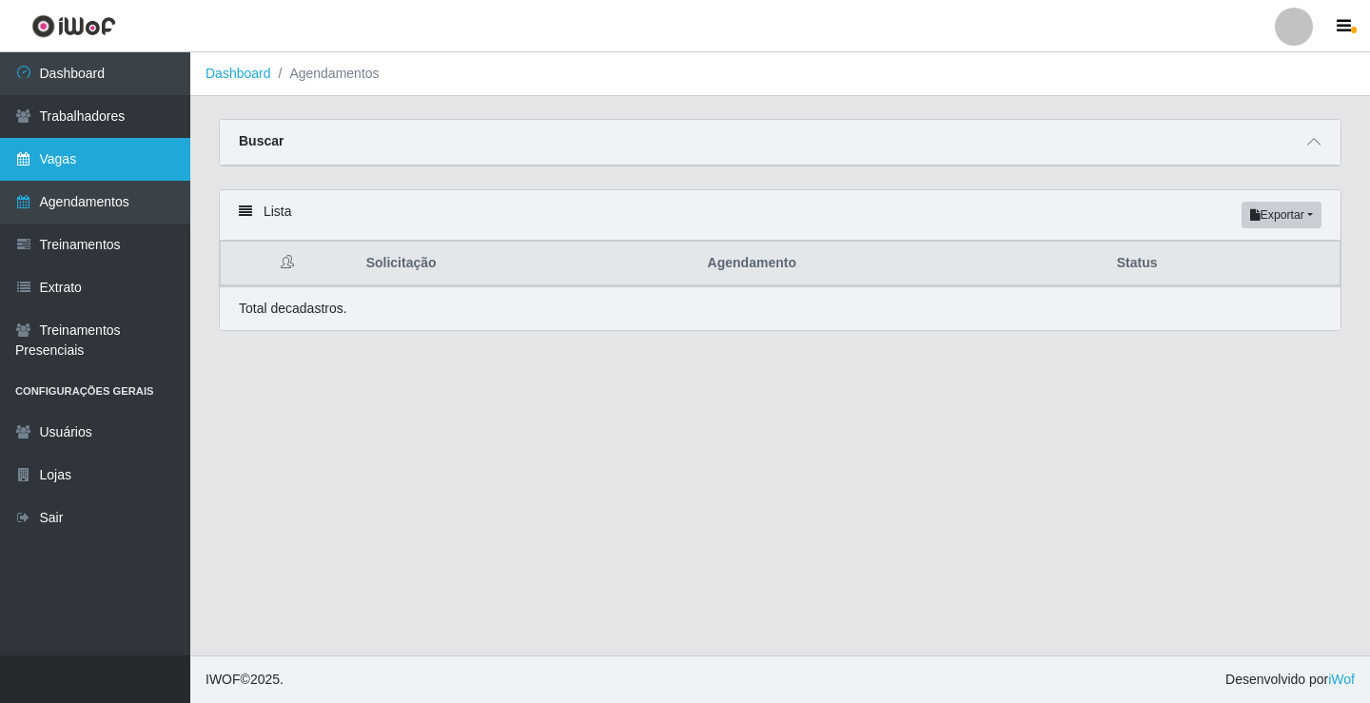
click at [49, 150] on link "Vagas" at bounding box center [95, 159] width 190 height 43
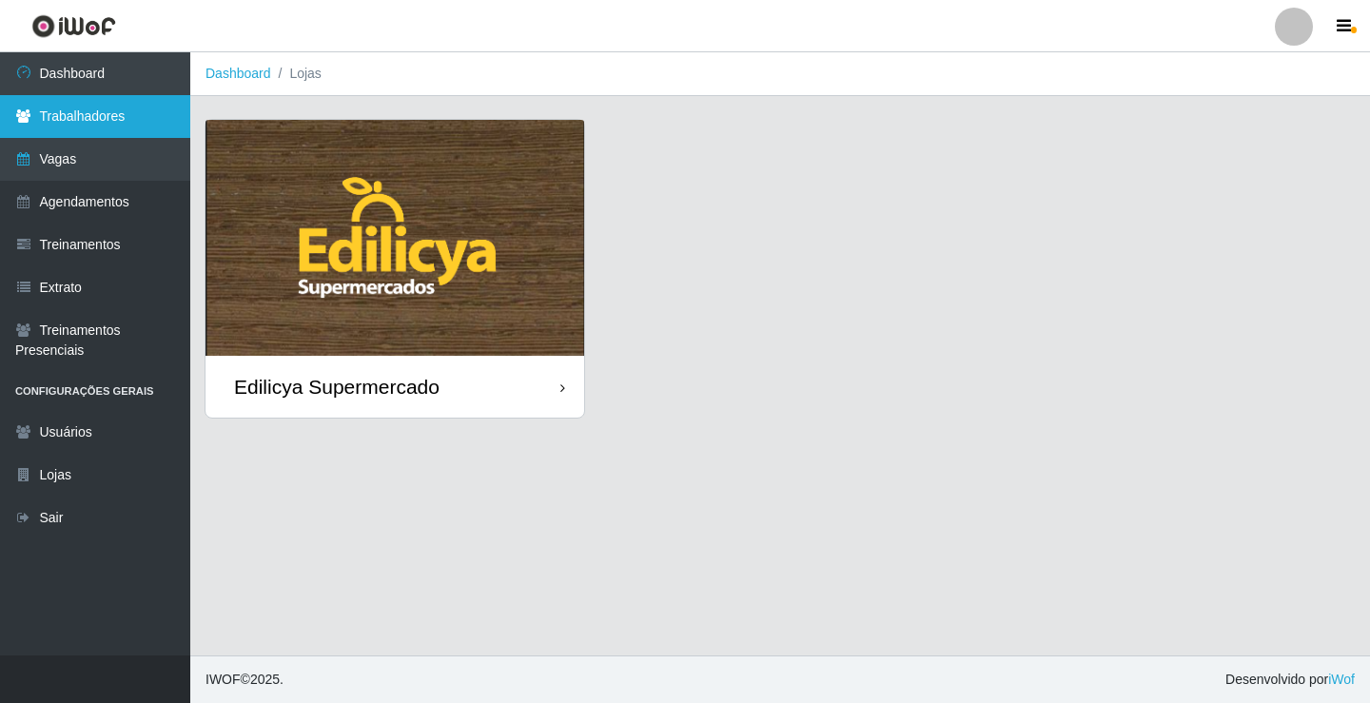
click at [122, 110] on link "Trabalhadores" at bounding box center [95, 116] width 190 height 43
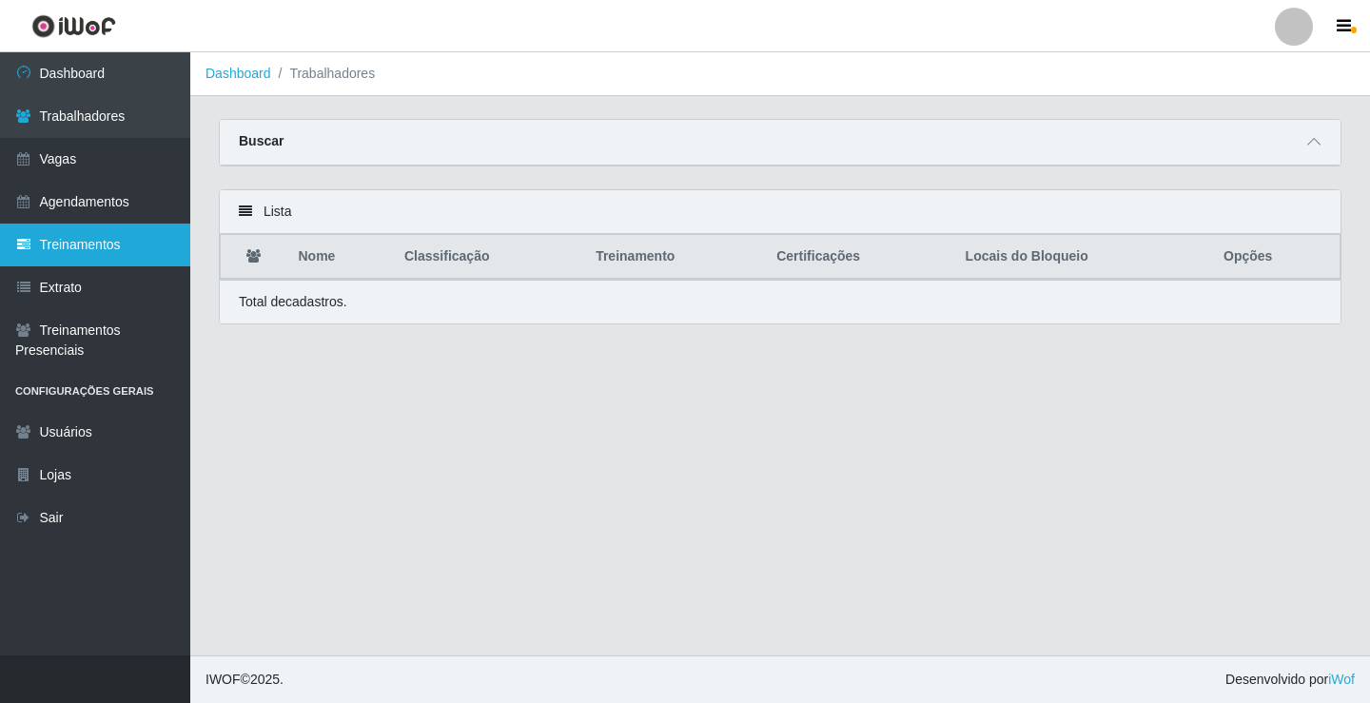
click at [79, 229] on link "Treinamentos" at bounding box center [95, 245] width 190 height 43
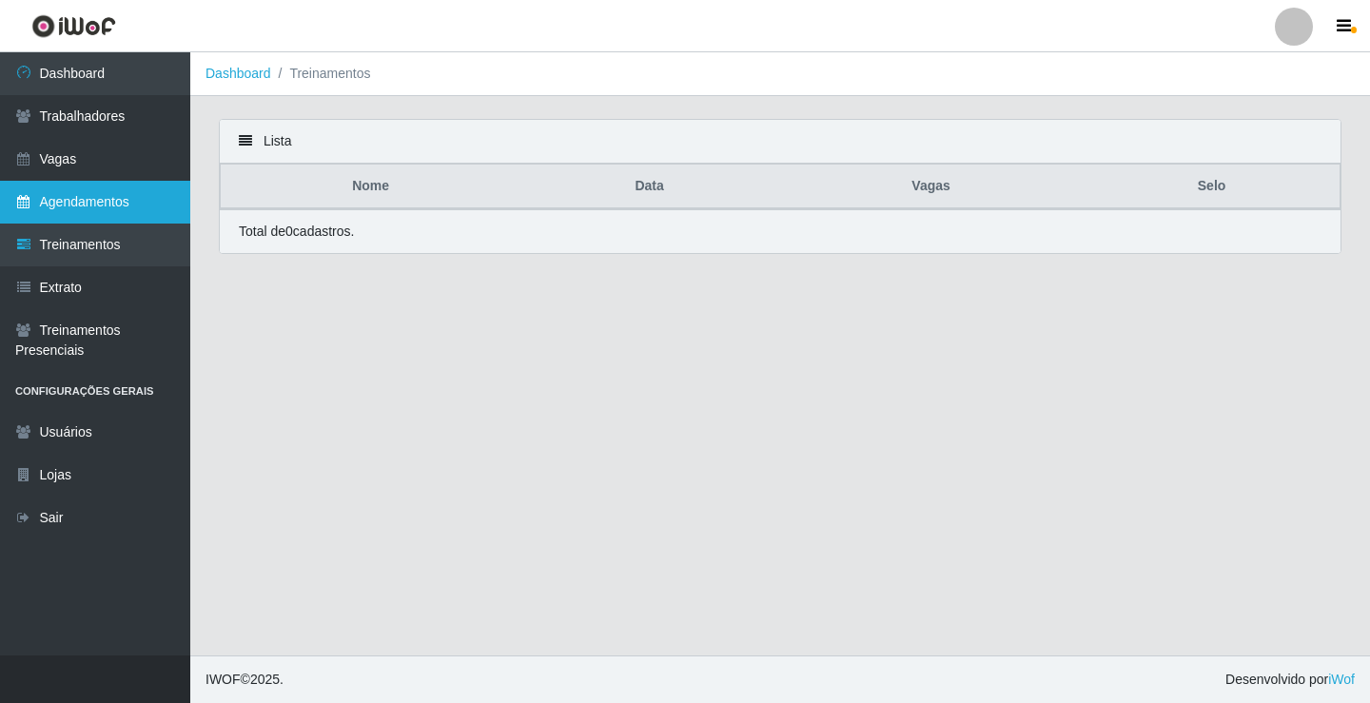
click at [91, 195] on link "Agendamentos" at bounding box center [95, 202] width 190 height 43
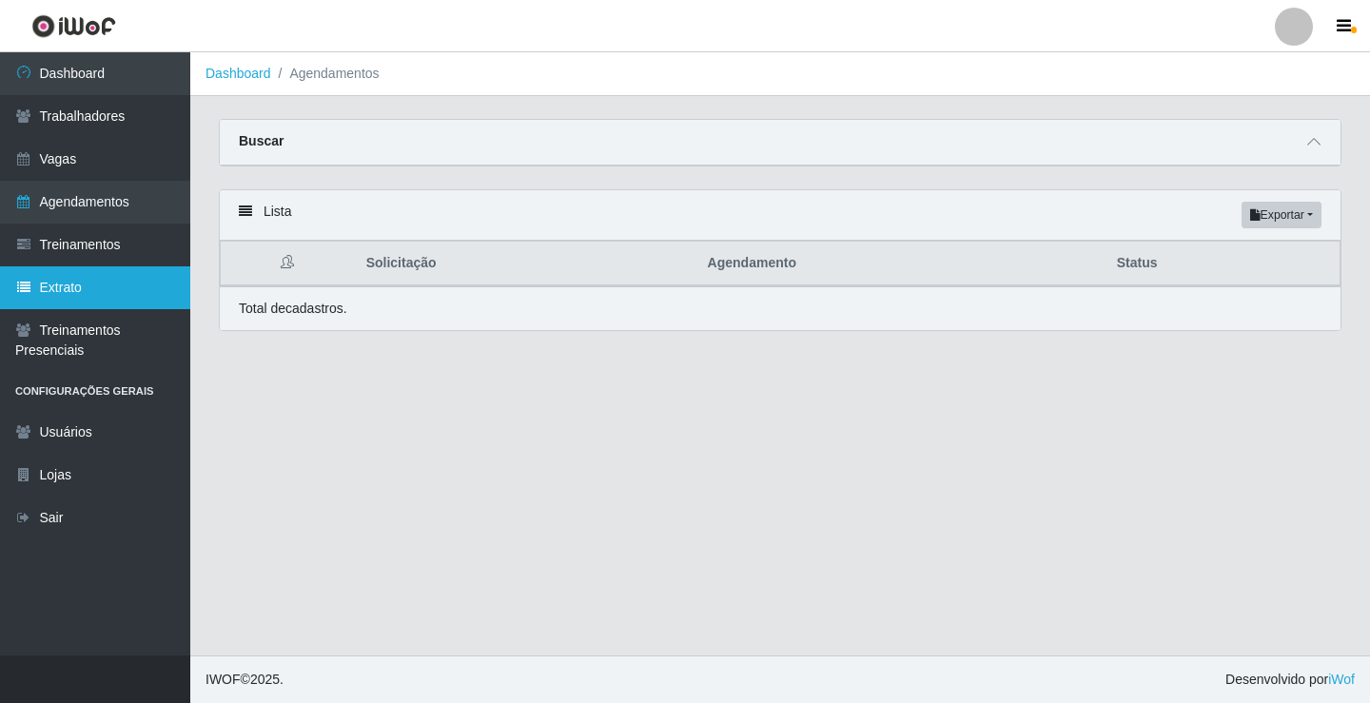
click at [75, 302] on link "Extrato" at bounding box center [95, 287] width 190 height 43
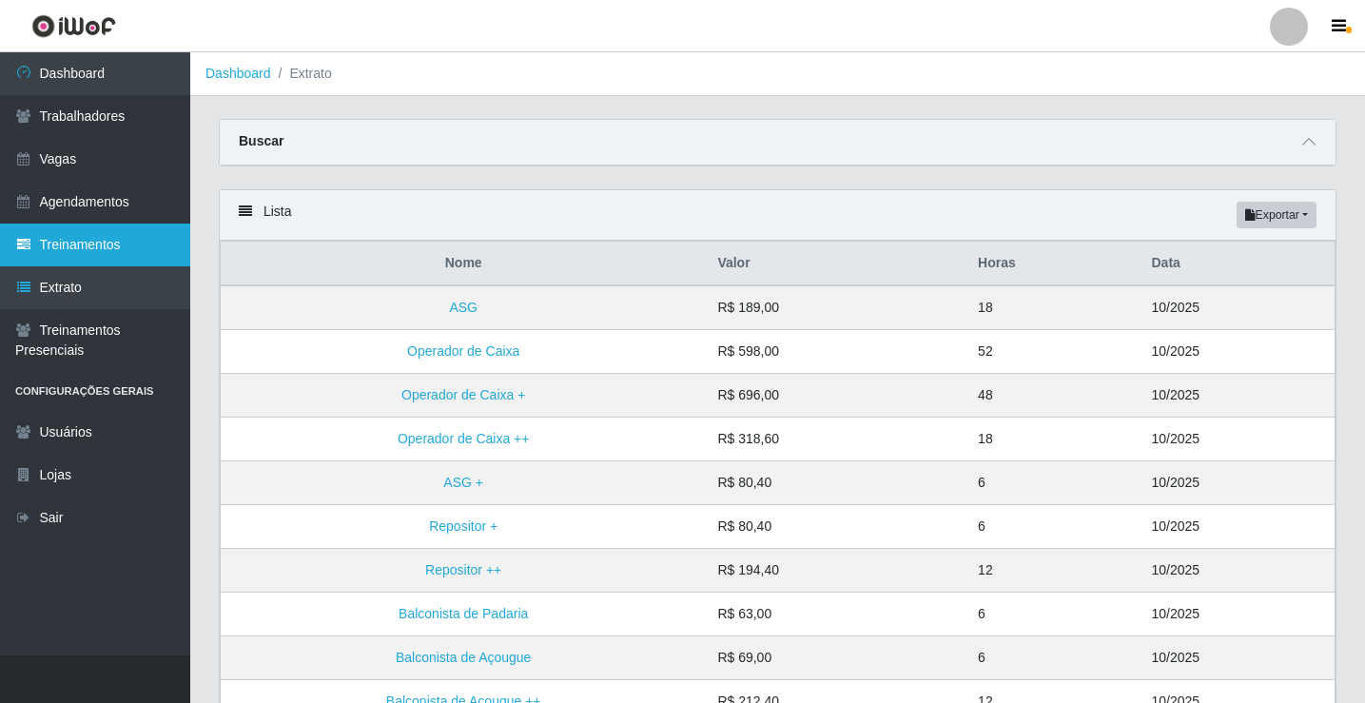
click at [80, 260] on link "Treinamentos" at bounding box center [95, 245] width 190 height 43
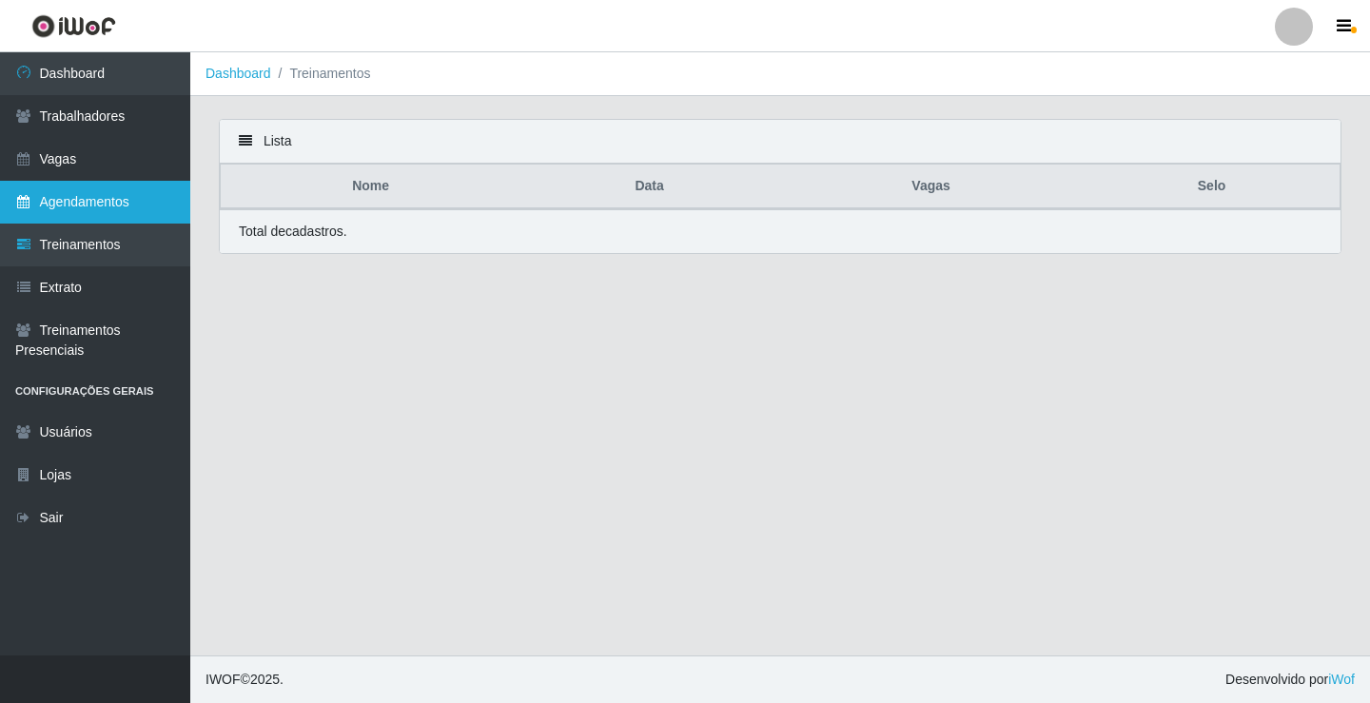
click at [101, 205] on link "Agendamentos" at bounding box center [95, 202] width 190 height 43
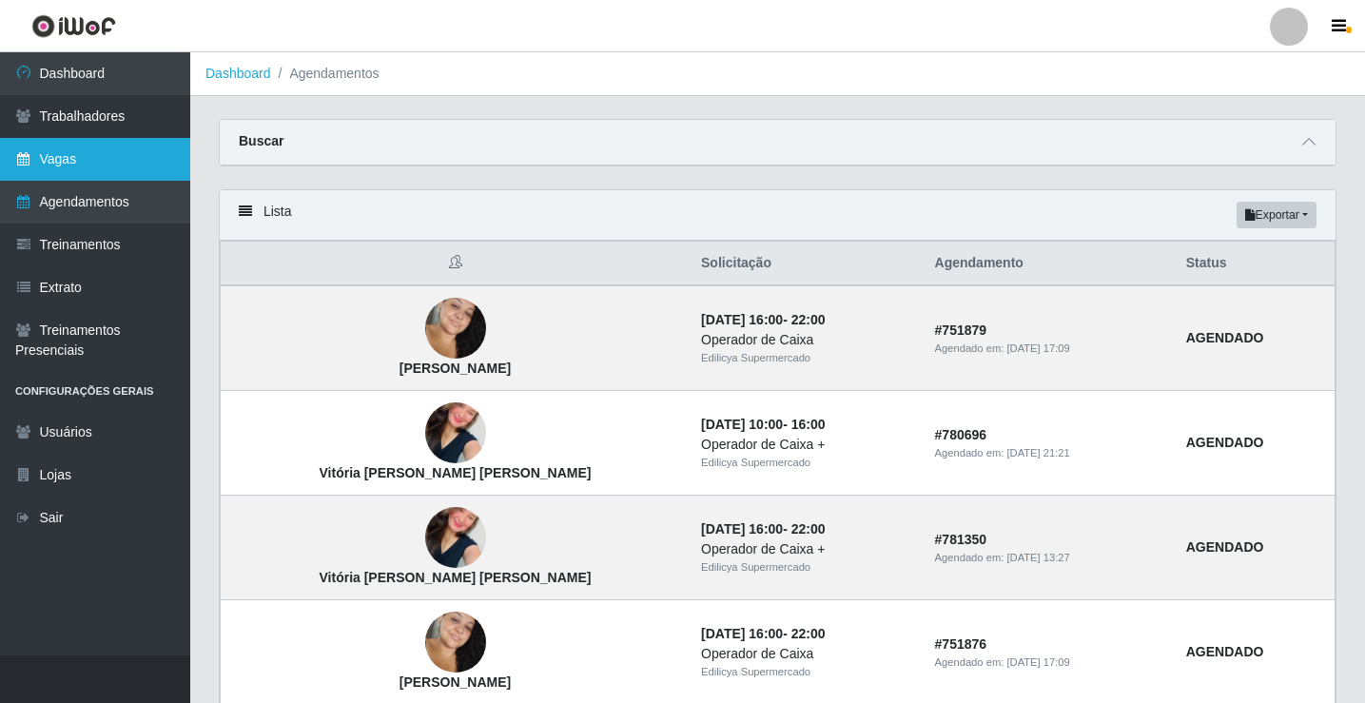
click at [106, 170] on link "Vagas" at bounding box center [95, 159] width 190 height 43
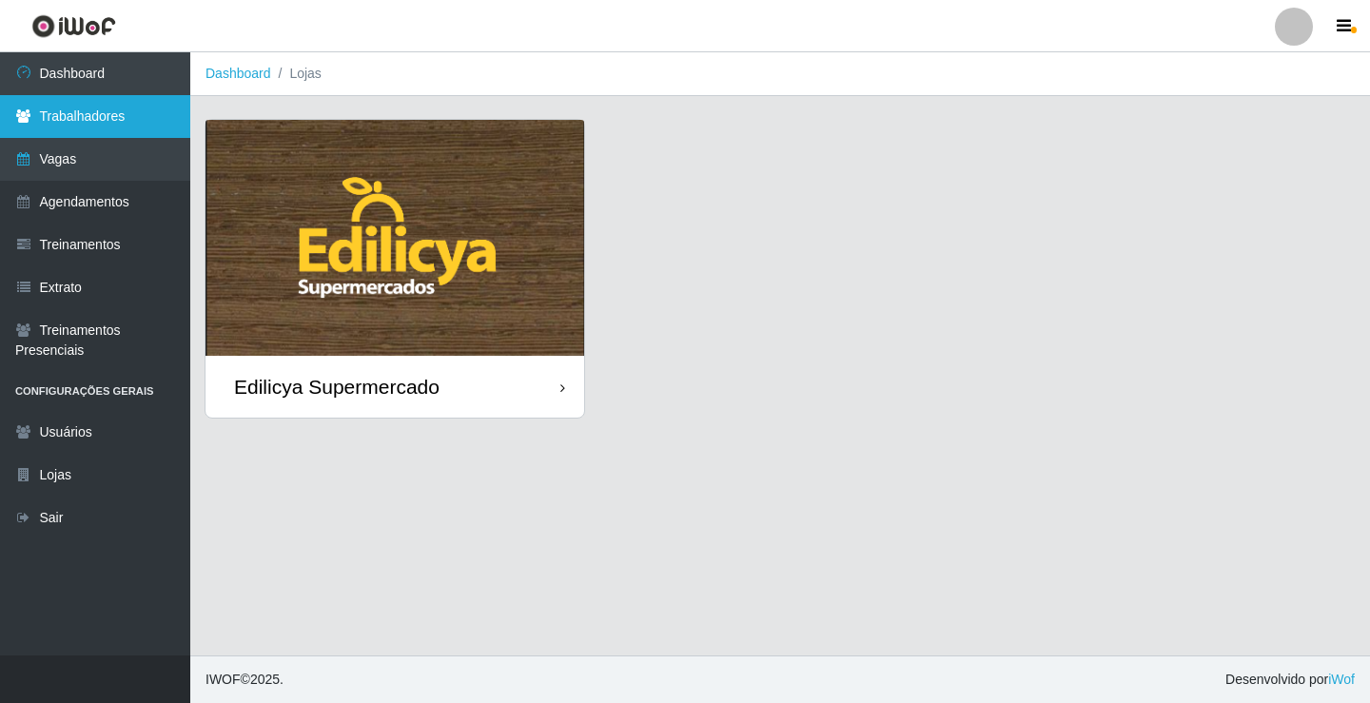
click at [88, 110] on link "Trabalhadores" at bounding box center [95, 116] width 190 height 43
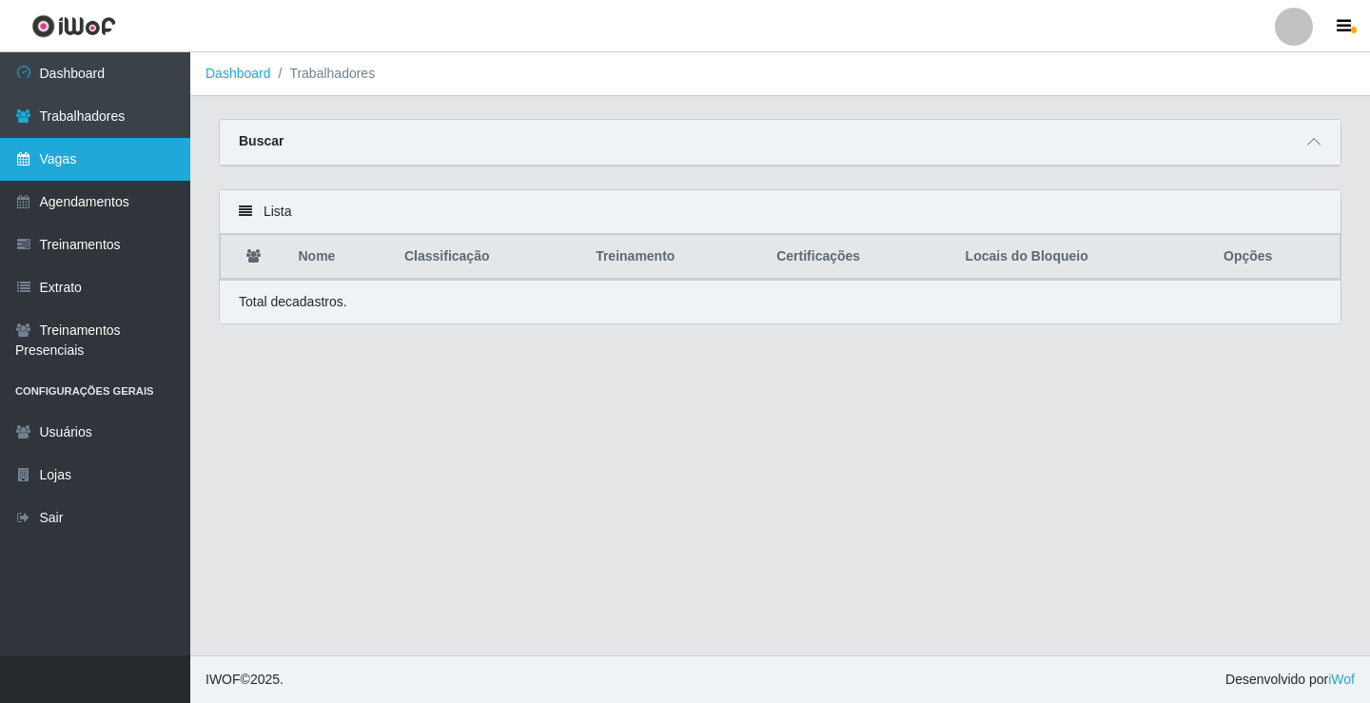
click at [35, 166] on link "Vagas" at bounding box center [95, 159] width 190 height 43
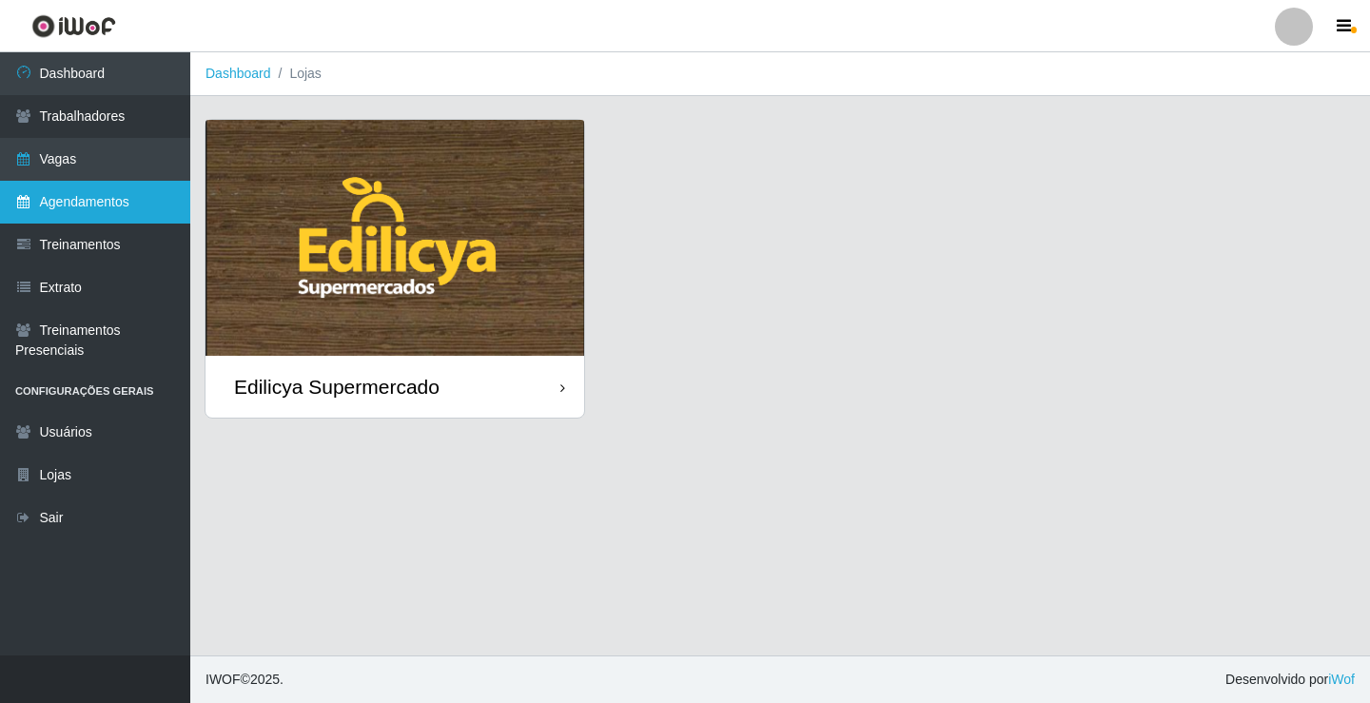
click at [60, 208] on link "Agendamentos" at bounding box center [95, 202] width 190 height 43
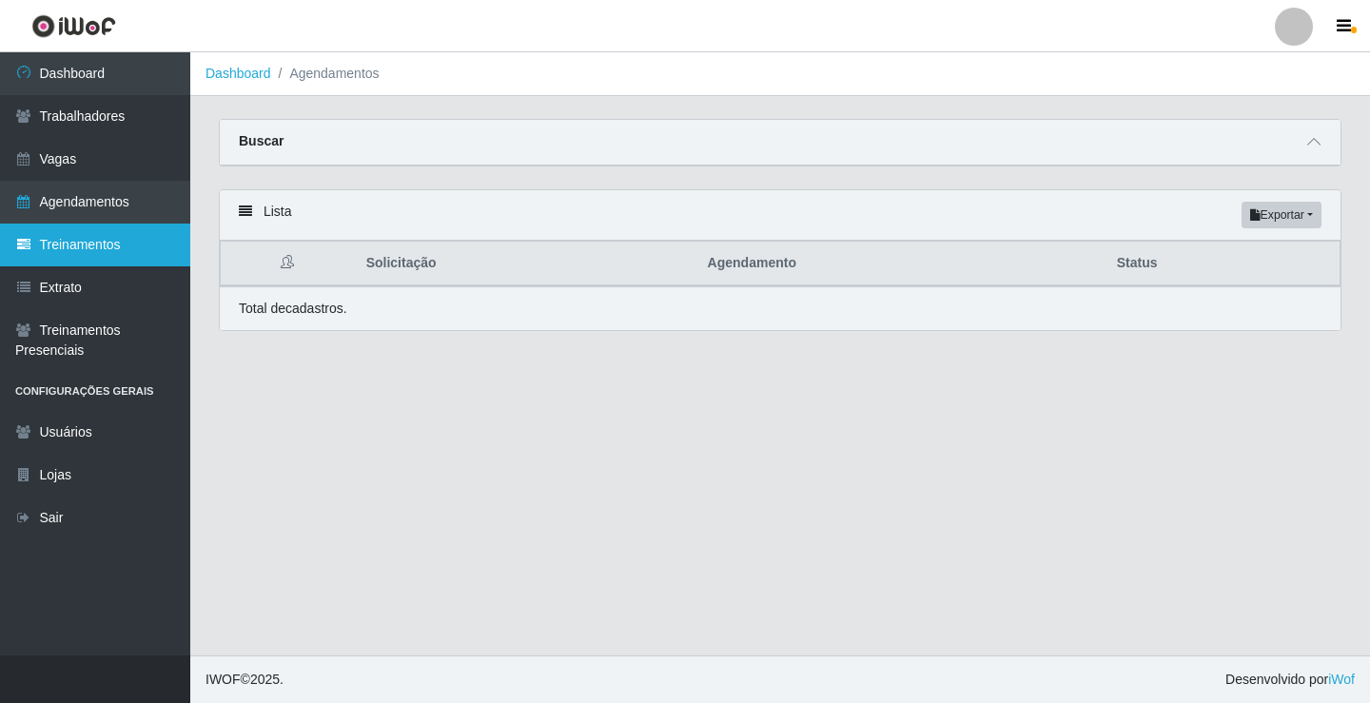
click at [59, 247] on link "Treinamentos" at bounding box center [95, 245] width 190 height 43
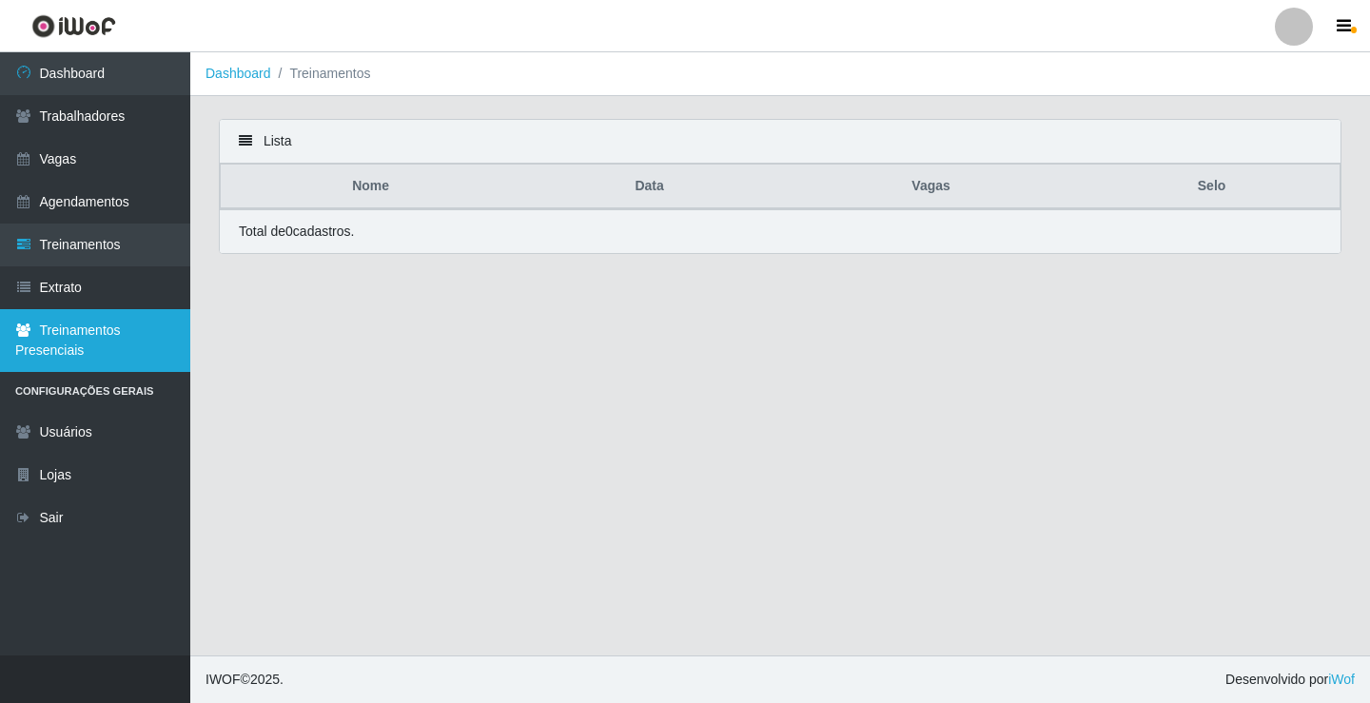
click at [65, 341] on link "Treinamentos Presenciais" at bounding box center [95, 340] width 190 height 63
